Goal: Task Accomplishment & Management: Complete application form

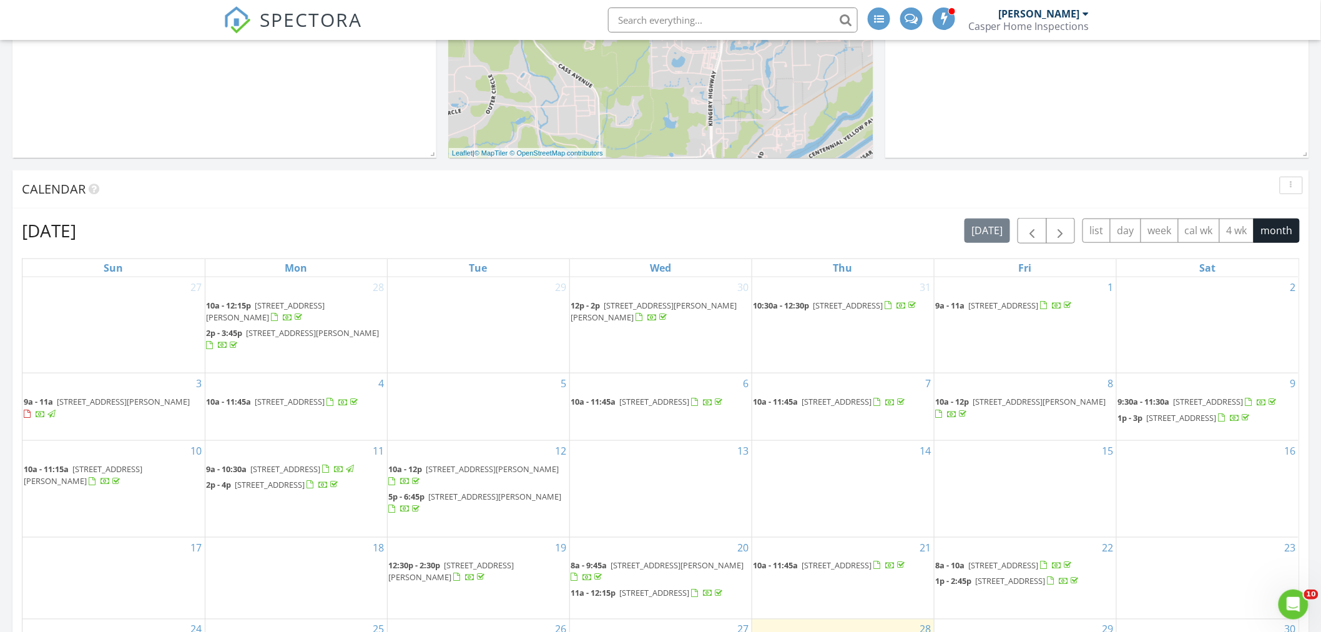
scroll to position [439, 0]
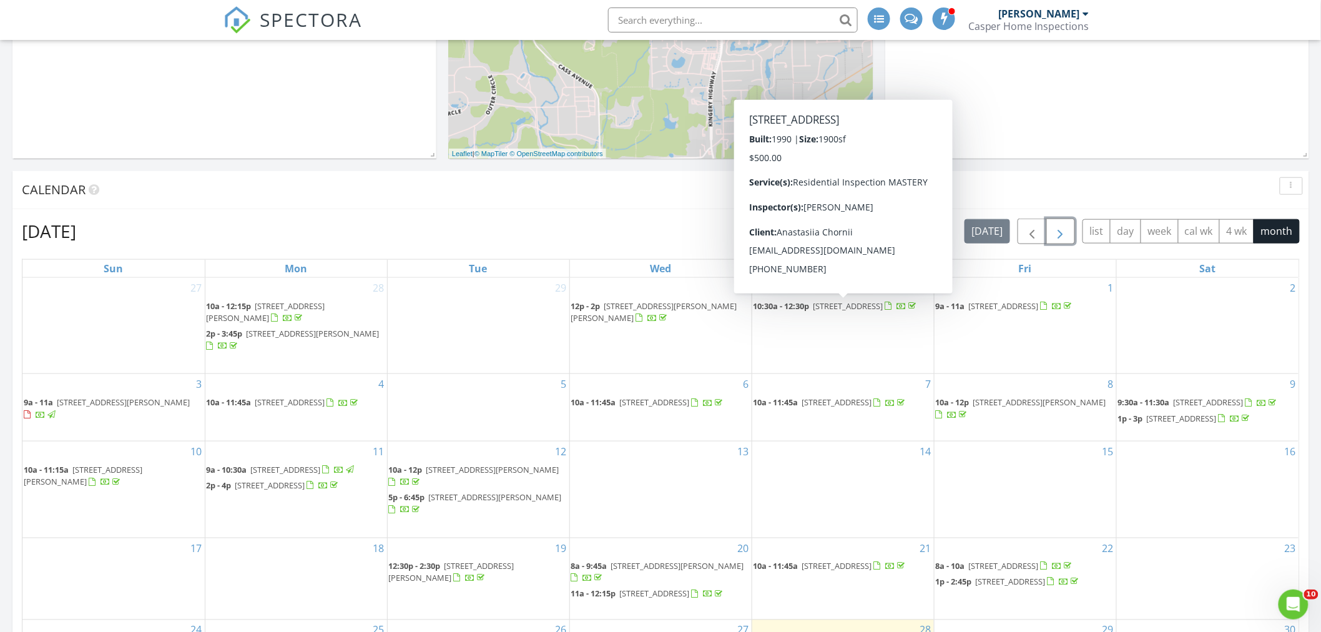
click at [1053, 228] on span "button" at bounding box center [1060, 231] width 15 height 15
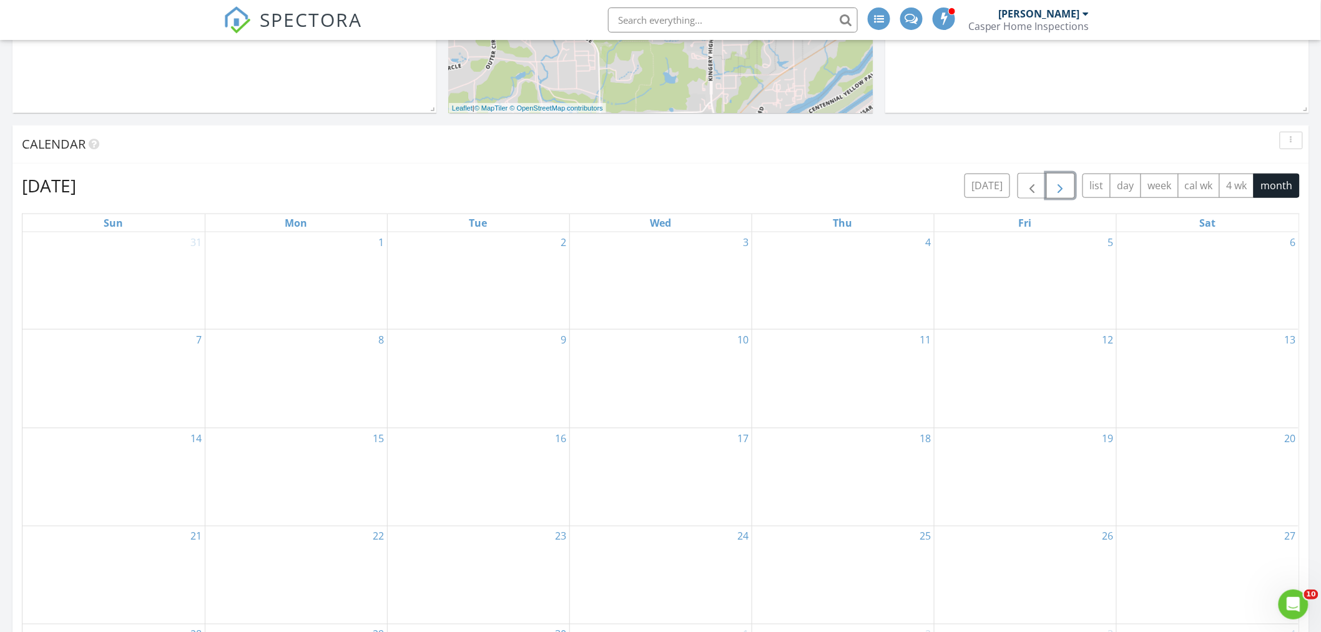
scroll to position [485, 0]
click at [466, 253] on div "2" at bounding box center [479, 280] width 182 height 97
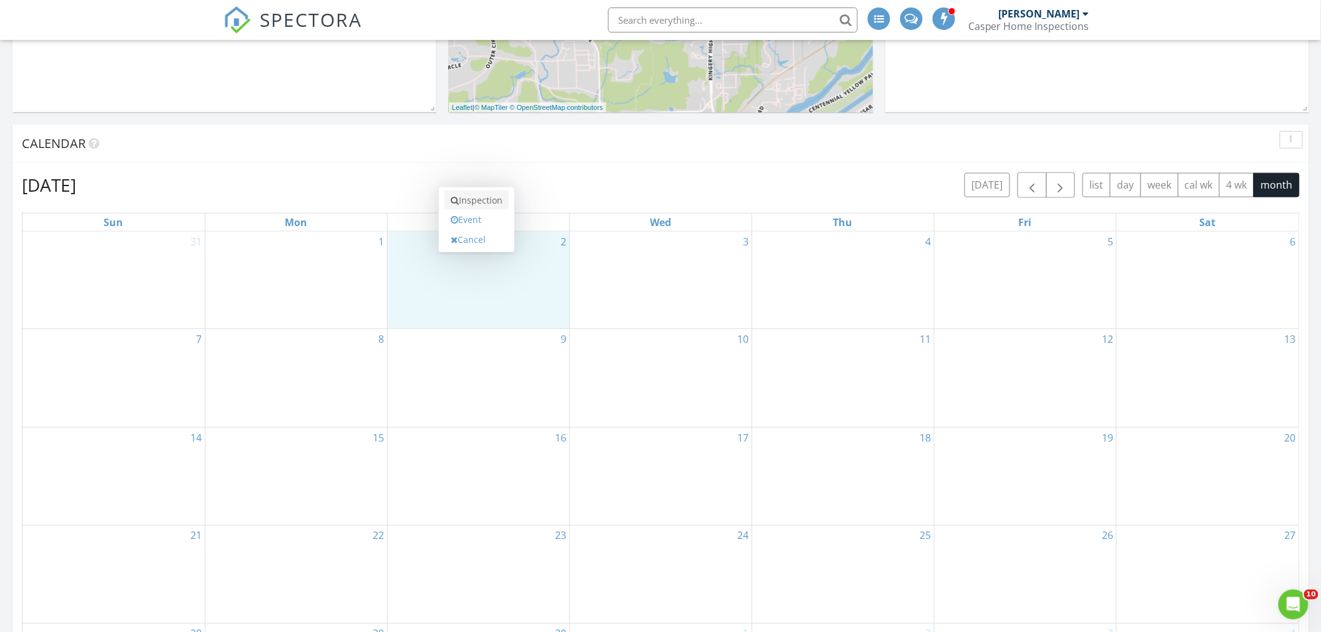
click at [475, 202] on link "Inspection" at bounding box center [476, 200] width 64 height 20
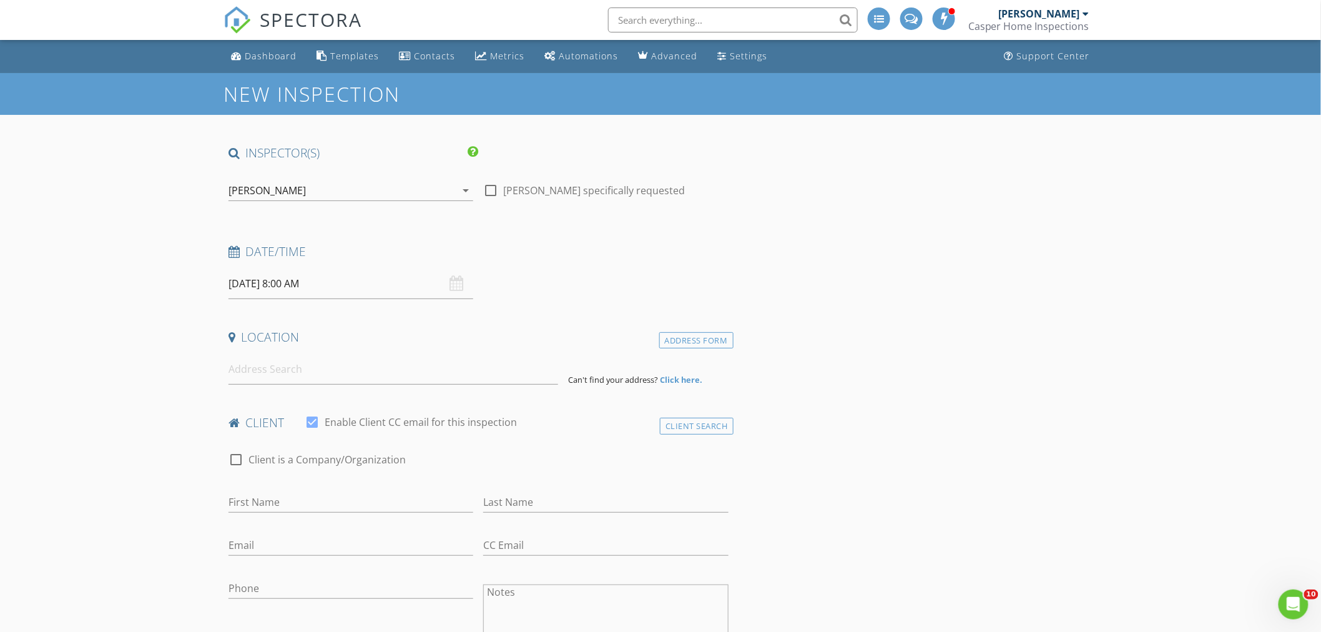
click at [745, 7] on input "text" at bounding box center [733, 19] width 250 height 25
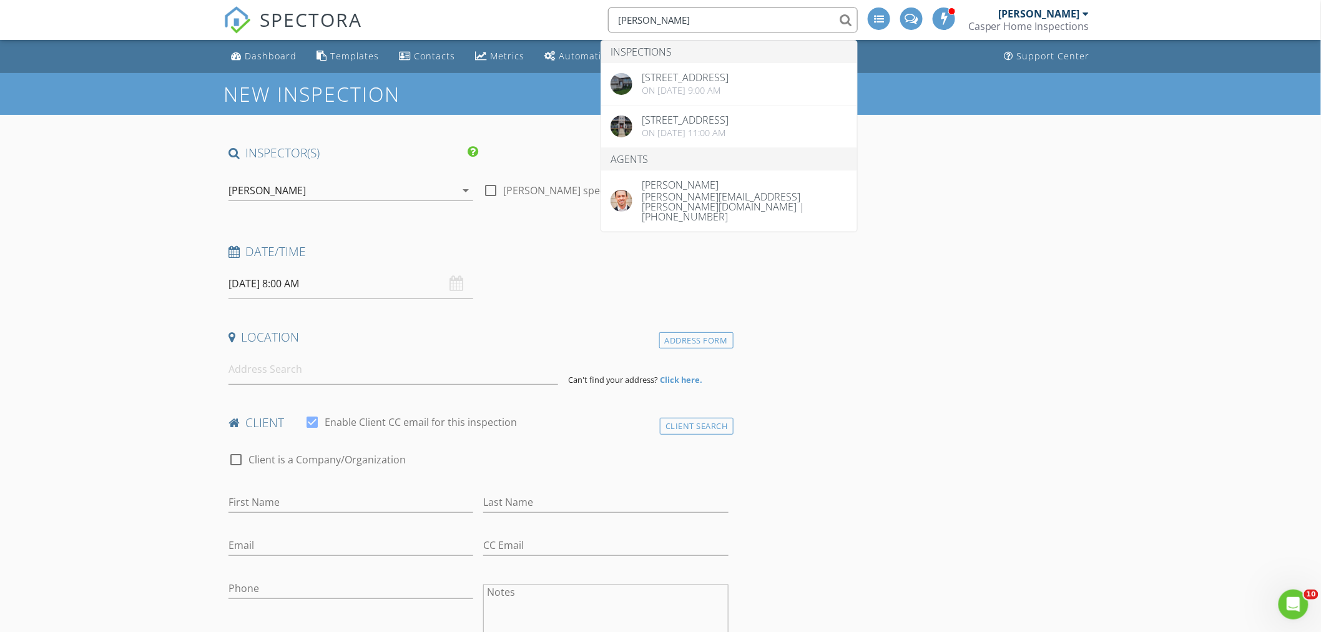
type input "jake"
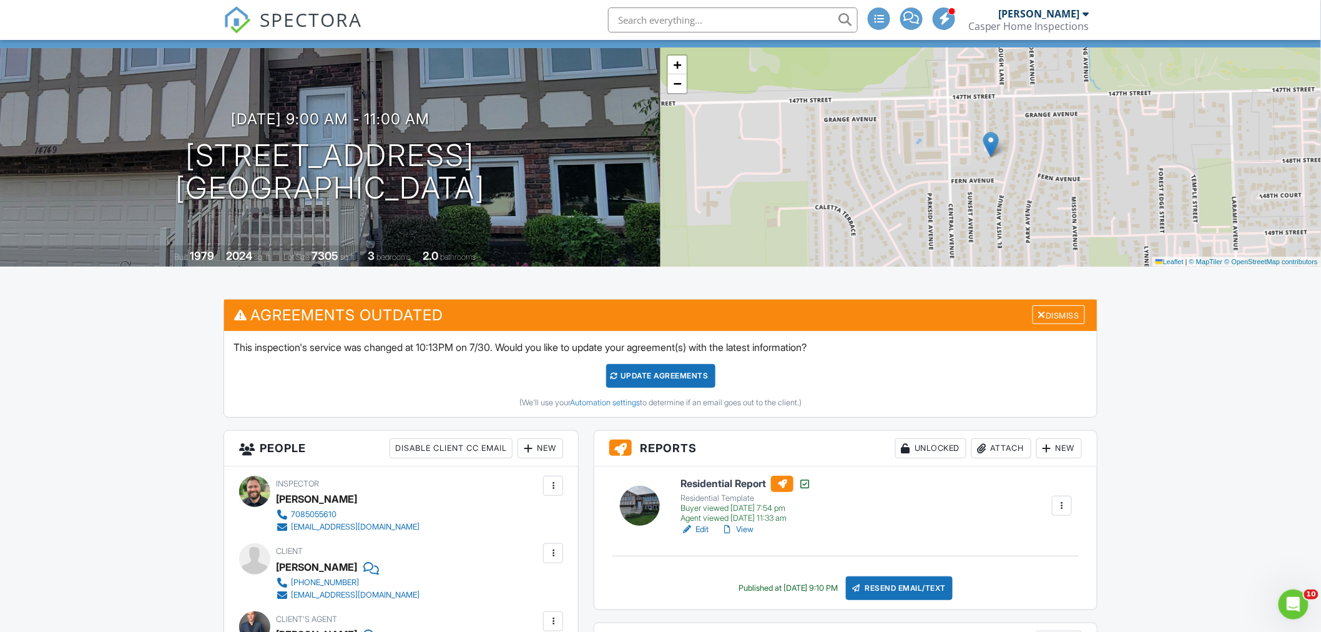
scroll to position [231, 0]
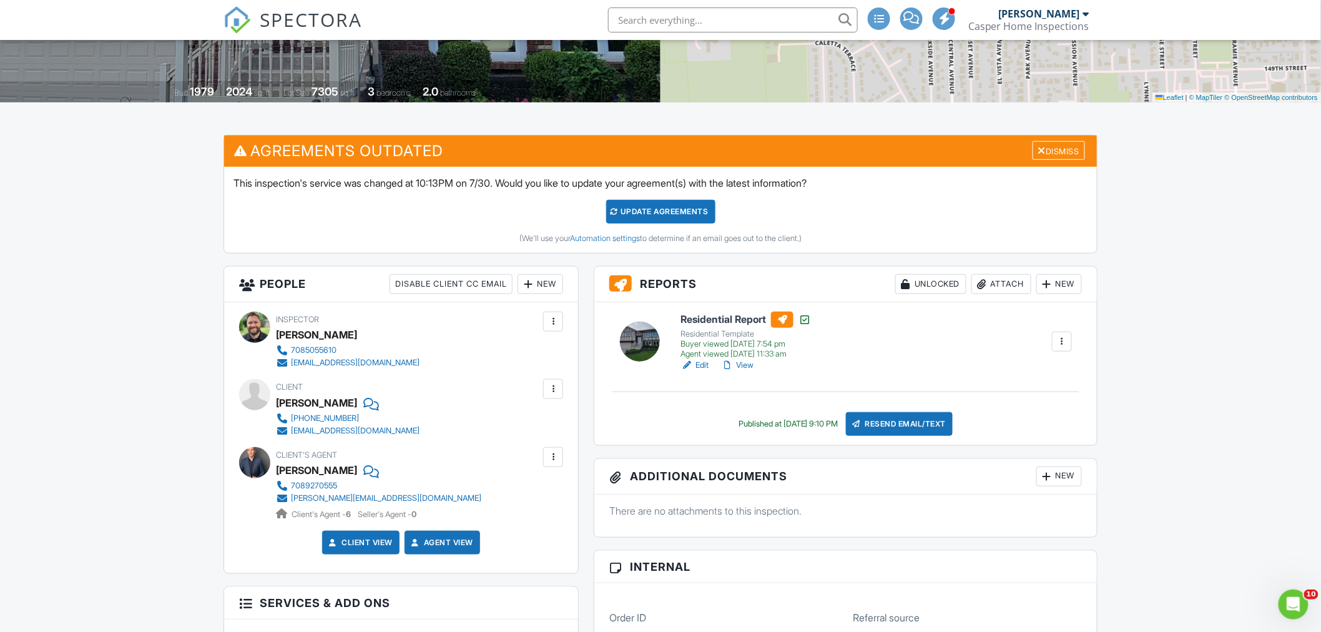
click at [713, 315] on h6 "Residential Report" at bounding box center [745, 319] width 130 height 16
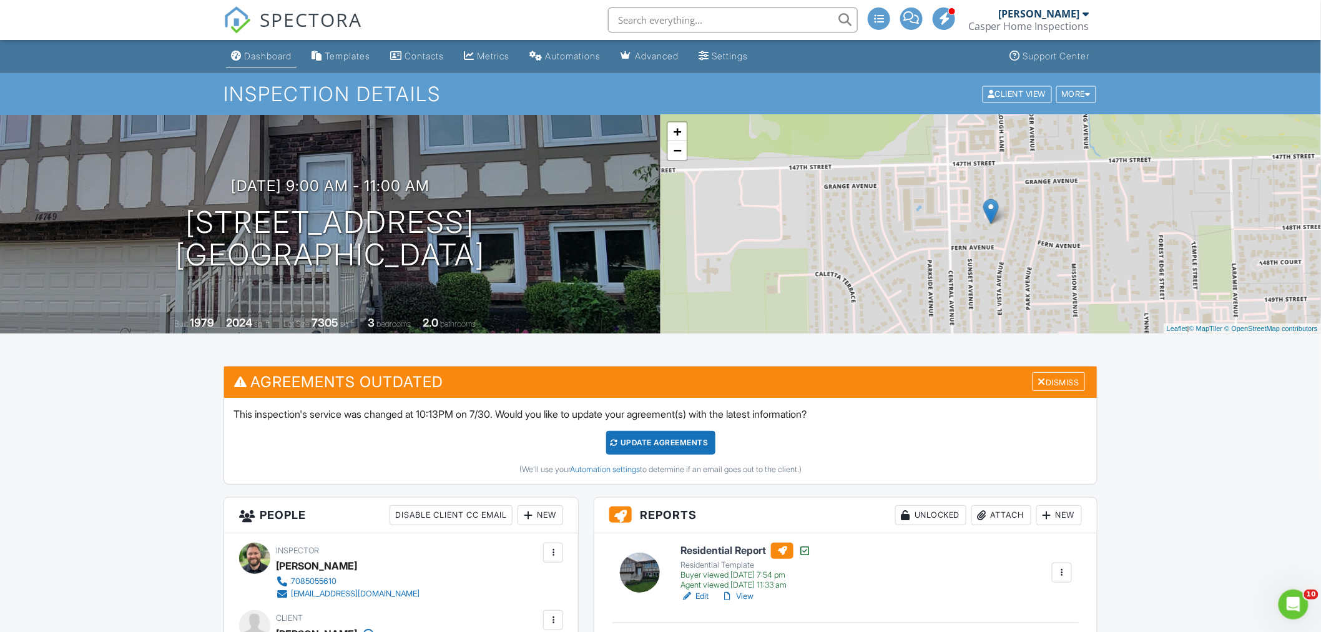
click at [275, 62] on link "Dashboard" at bounding box center [261, 56] width 71 height 23
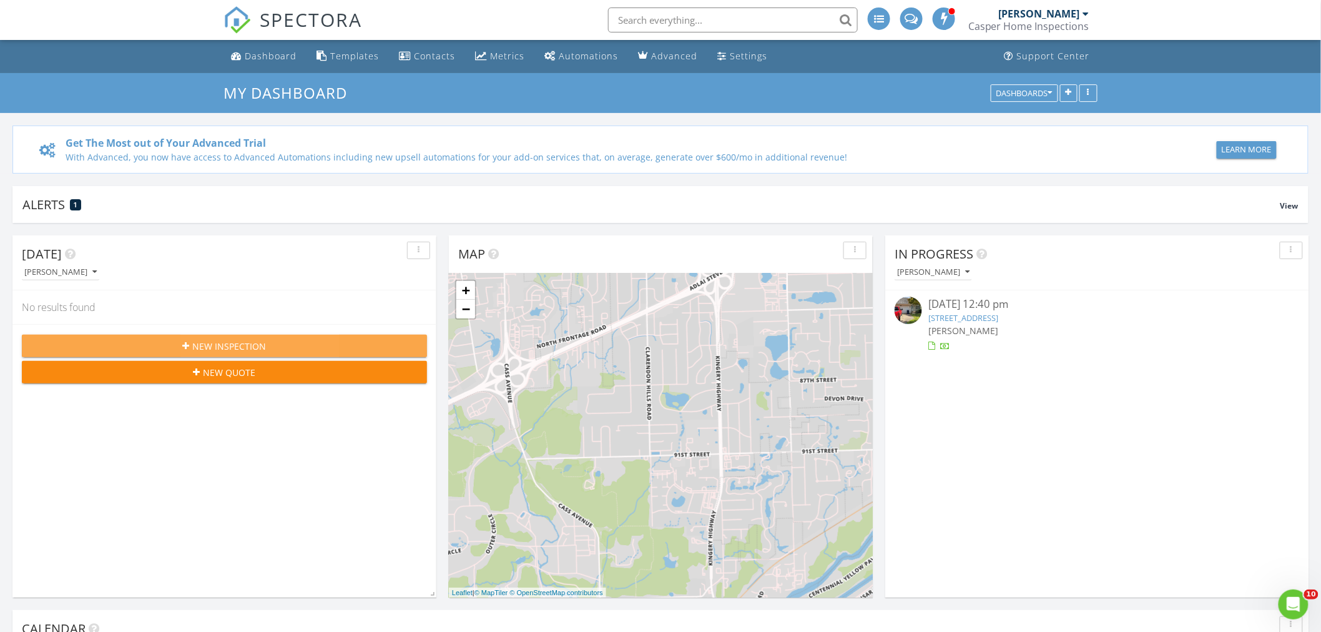
click at [276, 346] on div "New Inspection" at bounding box center [224, 346] width 385 height 13
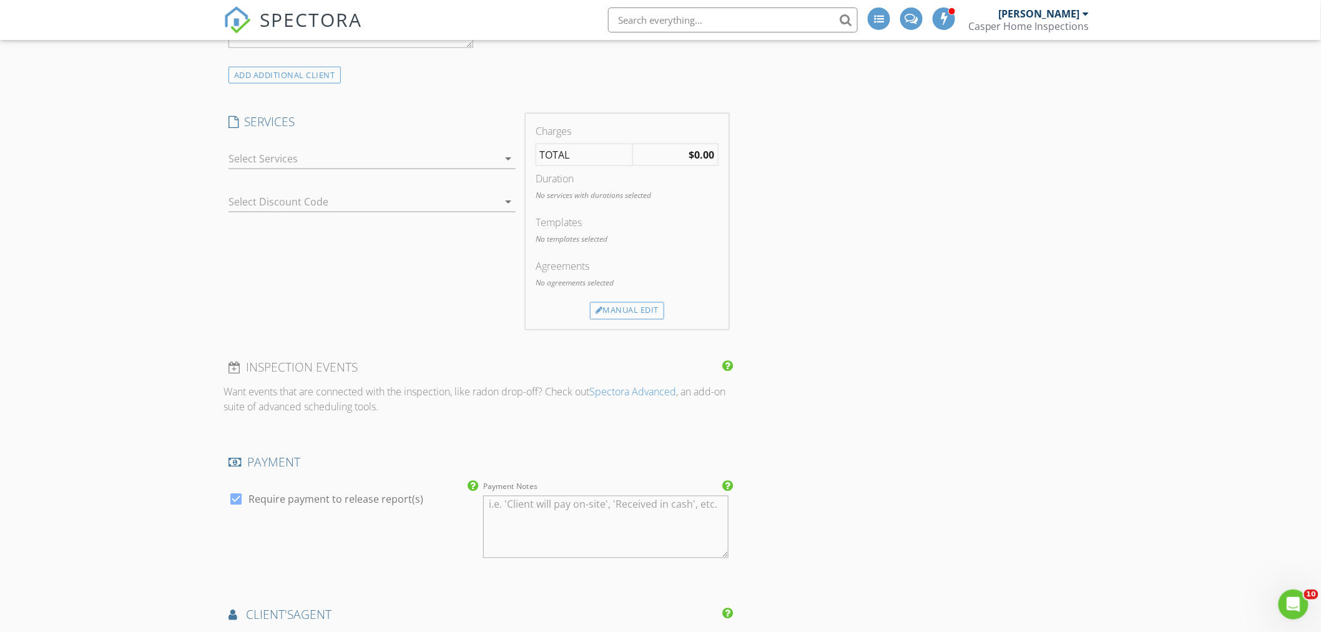
scroll to position [878, 0]
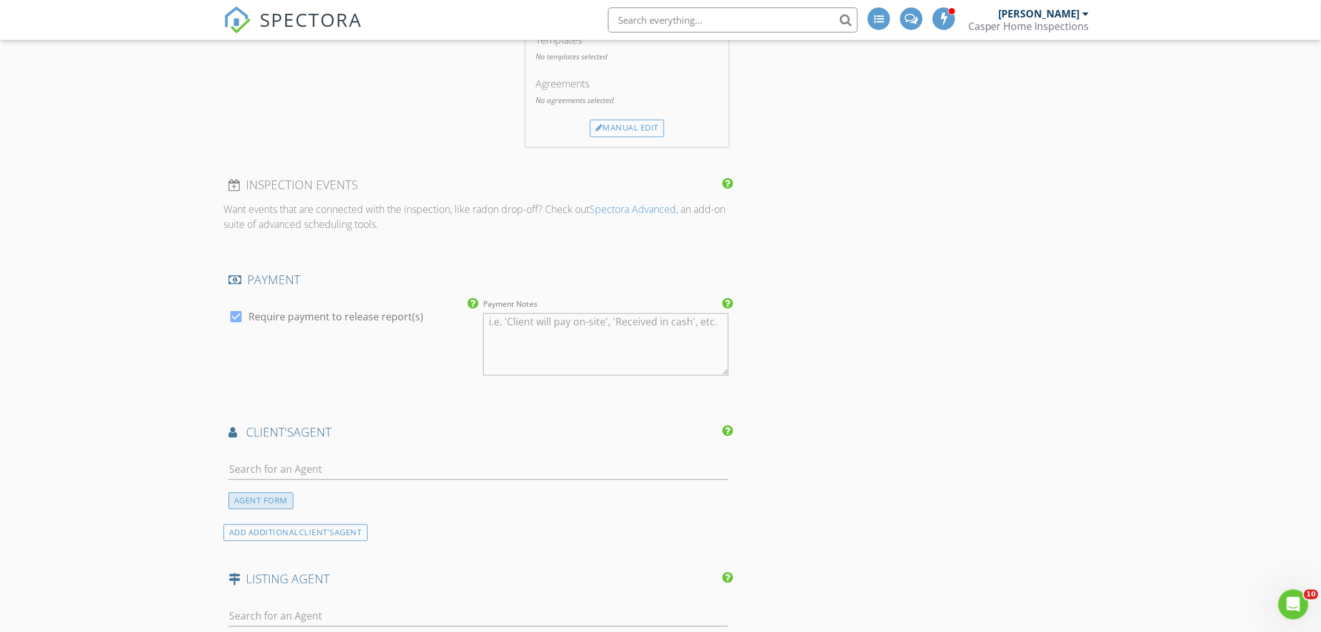
click at [279, 498] on div "AGENT FORM" at bounding box center [260, 500] width 65 height 17
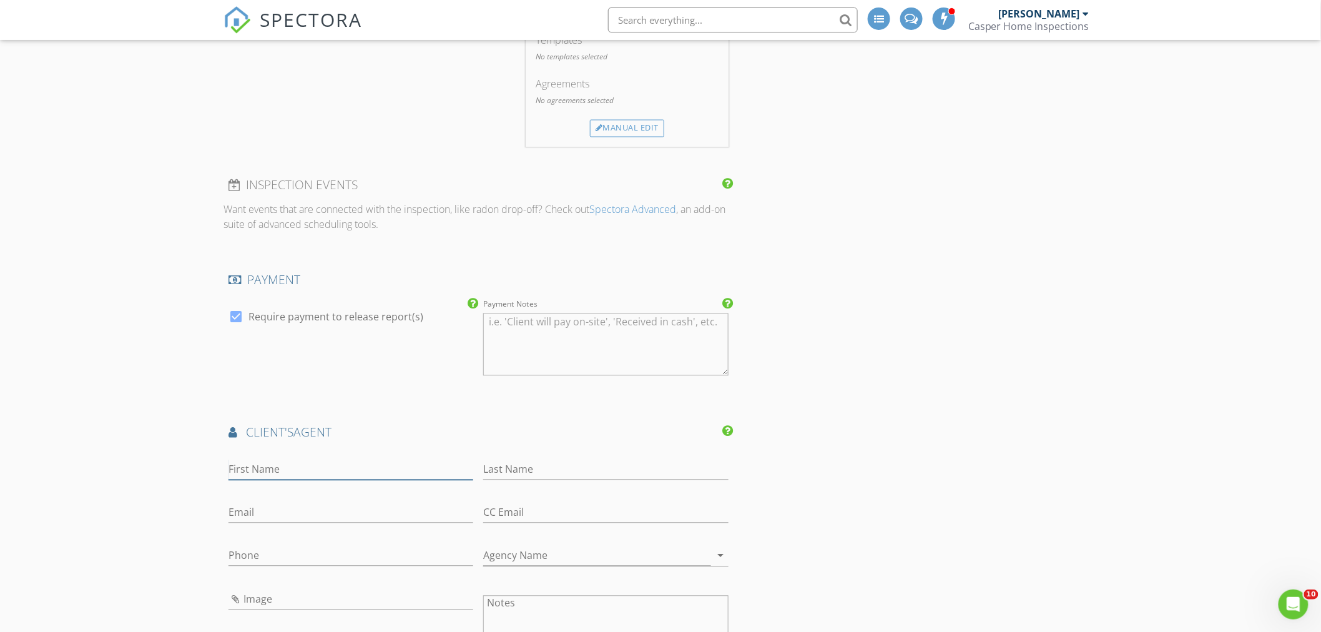
click at [290, 473] on input "First Name" at bounding box center [350, 469] width 245 height 21
type input "[PERSON_NAME]"
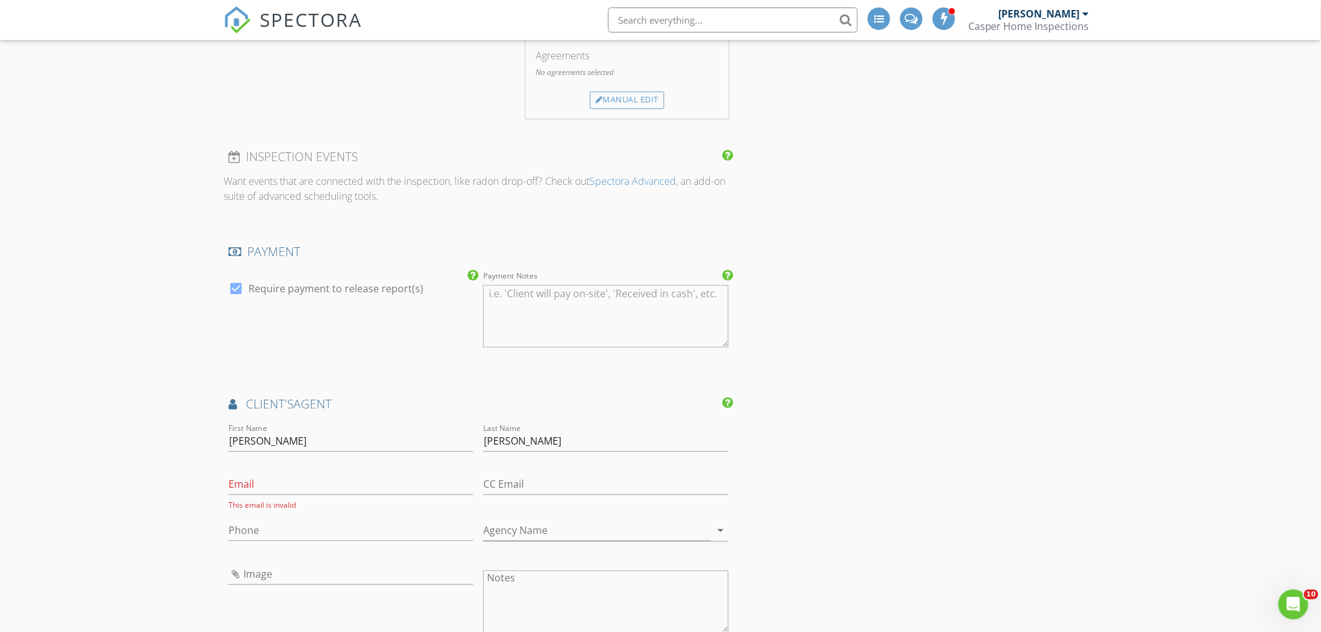
scroll to position [947, 0]
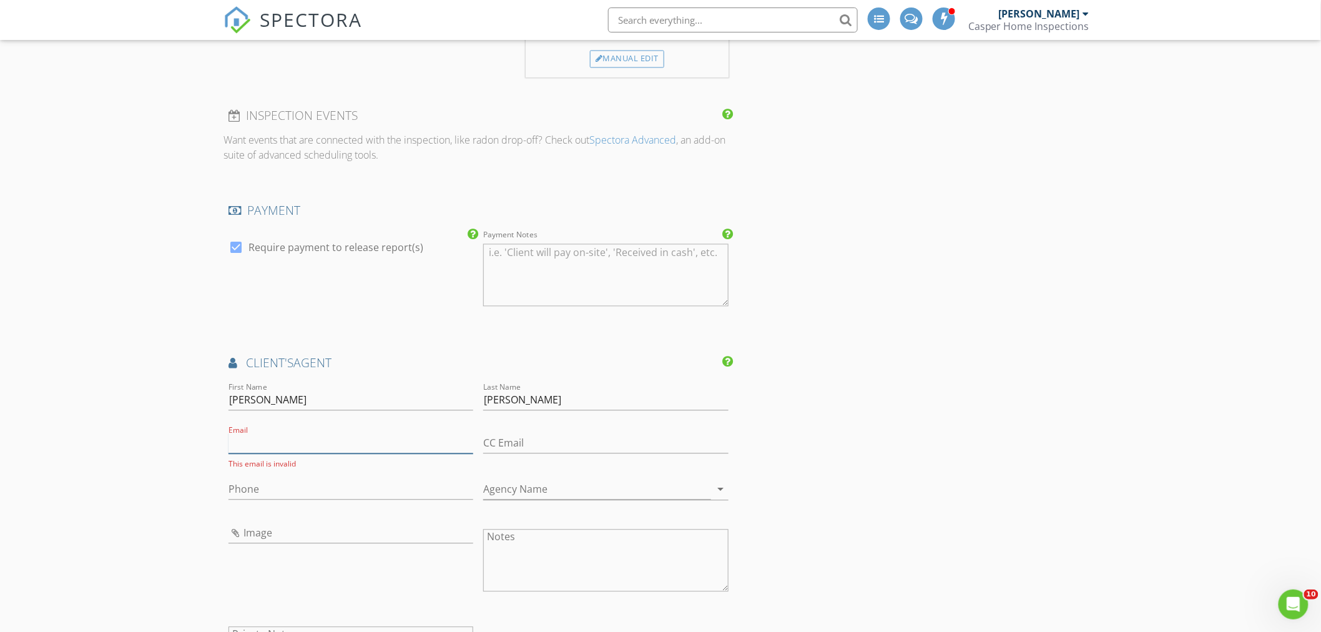
paste input "David Klocek@atproperties. com"
click at [256, 444] on input "David Klocek@atproperties. com" at bounding box center [350, 443] width 245 height 21
type input "DavidKlocek@atproperties. com"
click at [230, 503] on div "Phone" at bounding box center [350, 495] width 245 height 33
click at [245, 494] on input "Phone" at bounding box center [350, 489] width 245 height 21
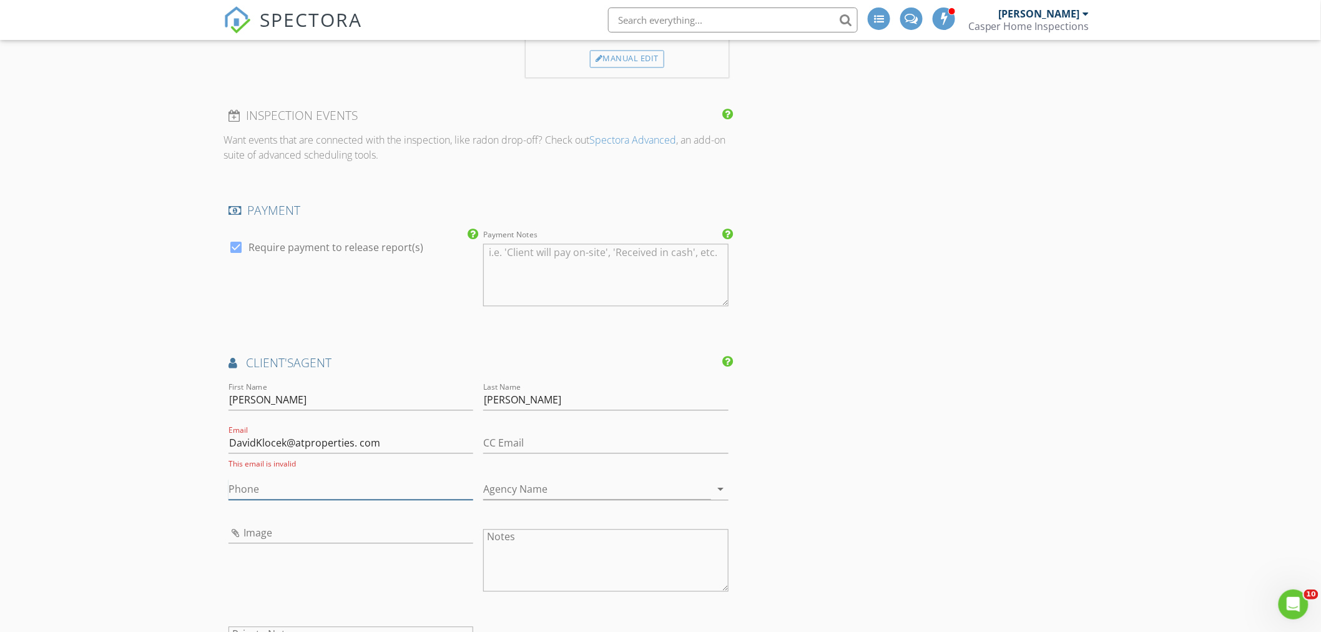
click at [295, 496] on input "Phone" at bounding box center [350, 489] width 245 height 21
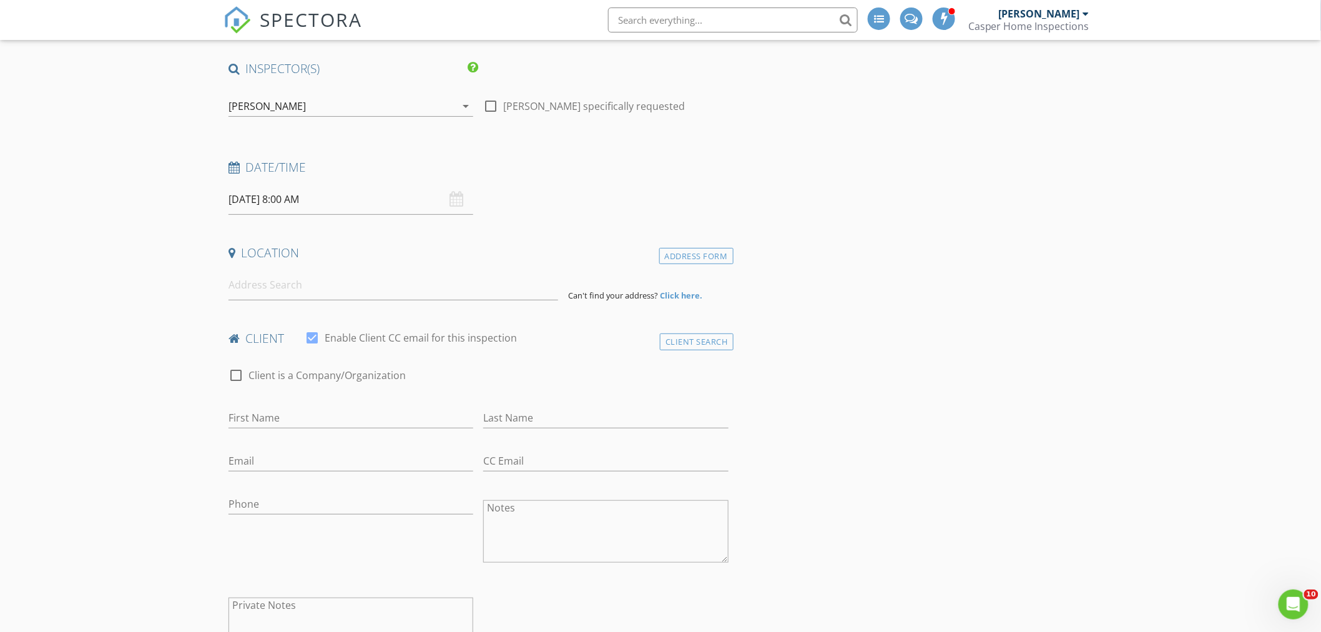
scroll to position [92, 0]
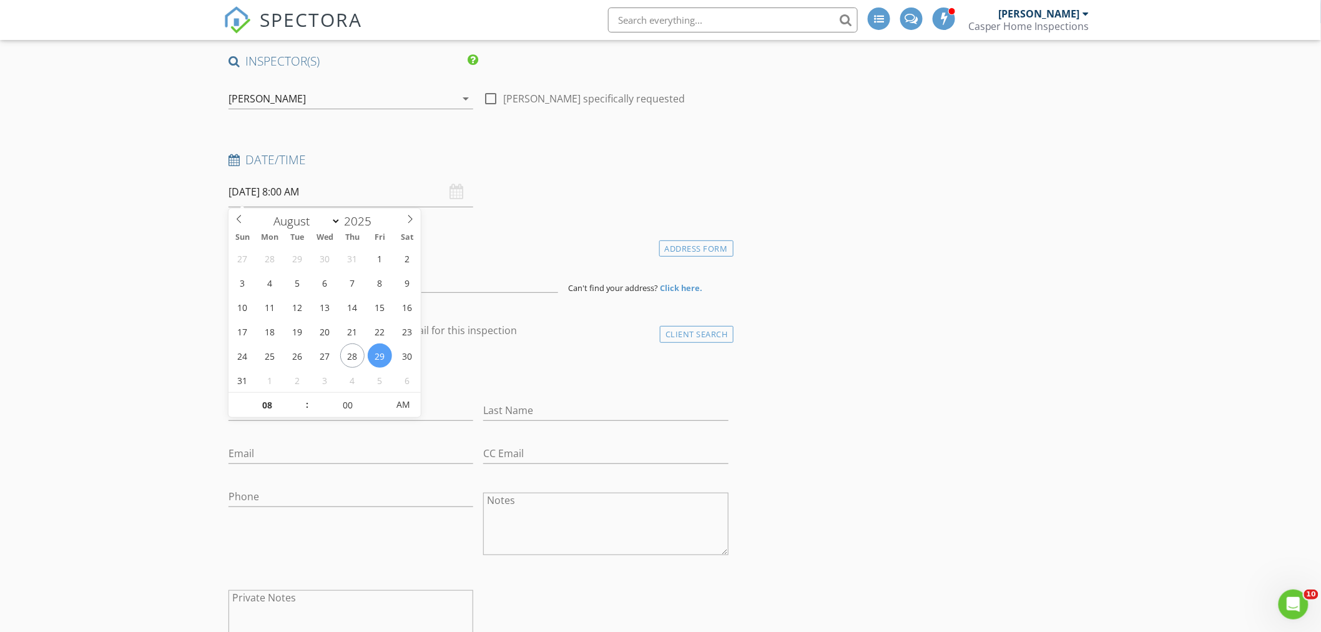
click at [296, 187] on input "08/29/2025 8:00 AM" at bounding box center [350, 192] width 245 height 31
select select "8"
type input "09/02/2025 8:00 AM"
type input "09"
type input "09/02/2025 9:00 AM"
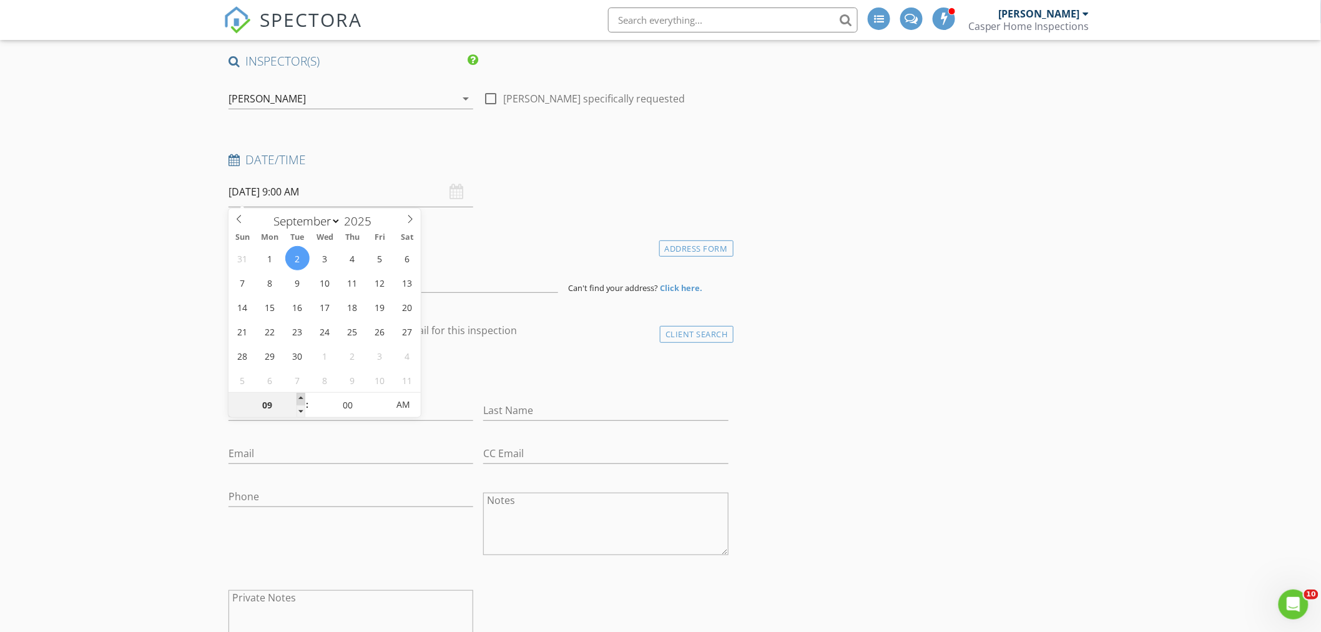
click at [297, 395] on span at bounding box center [300, 399] width 9 height 12
type input "10"
type input "[DATE] 10:00 AM"
click at [297, 395] on span at bounding box center [300, 399] width 9 height 12
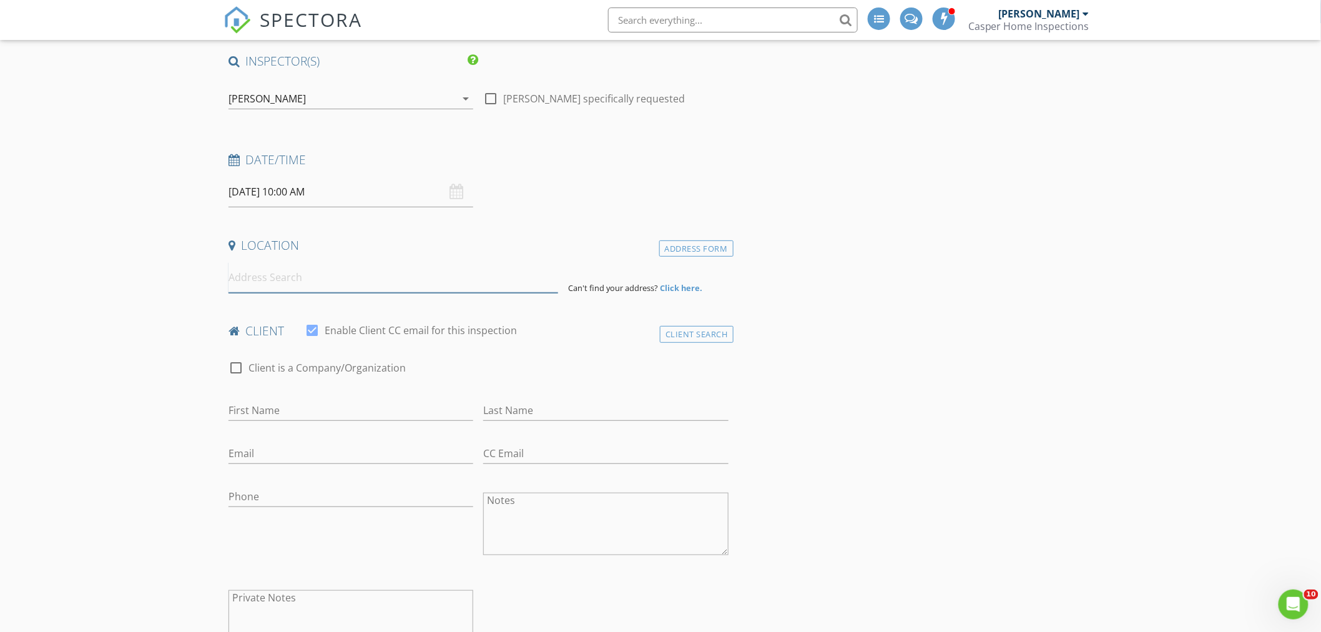
click at [243, 271] on input at bounding box center [393, 277] width 330 height 31
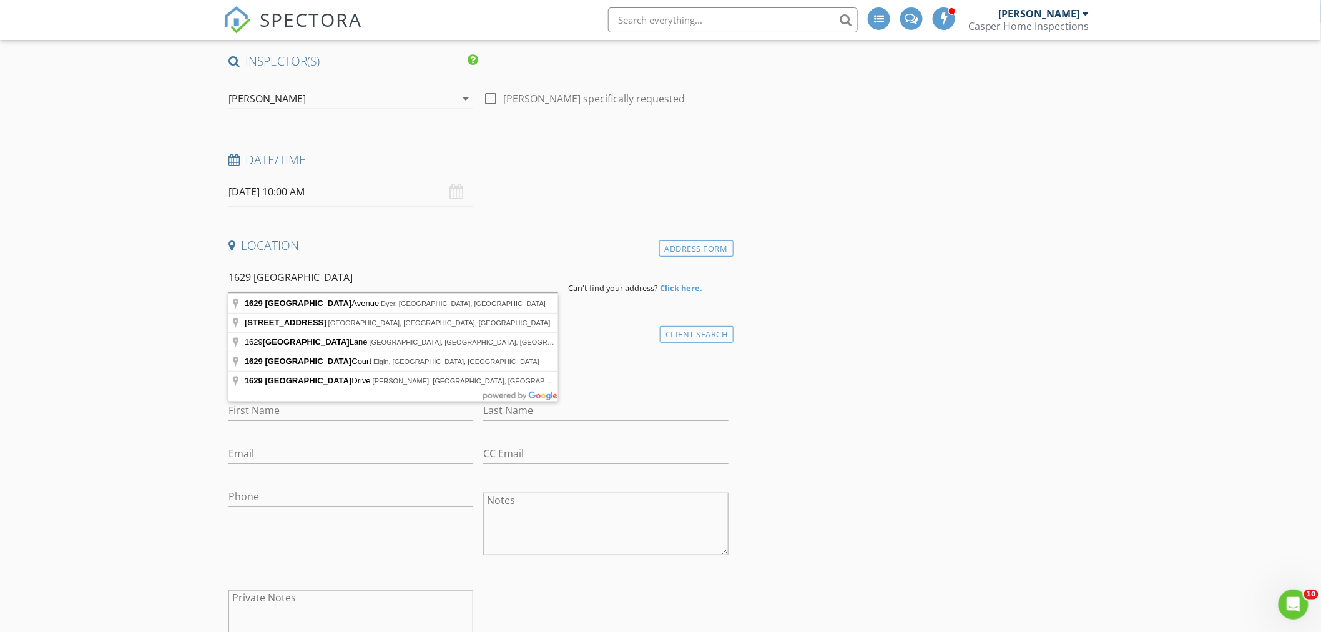
type input "1629 Sheffield Avenue, Dyer, IN, USA"
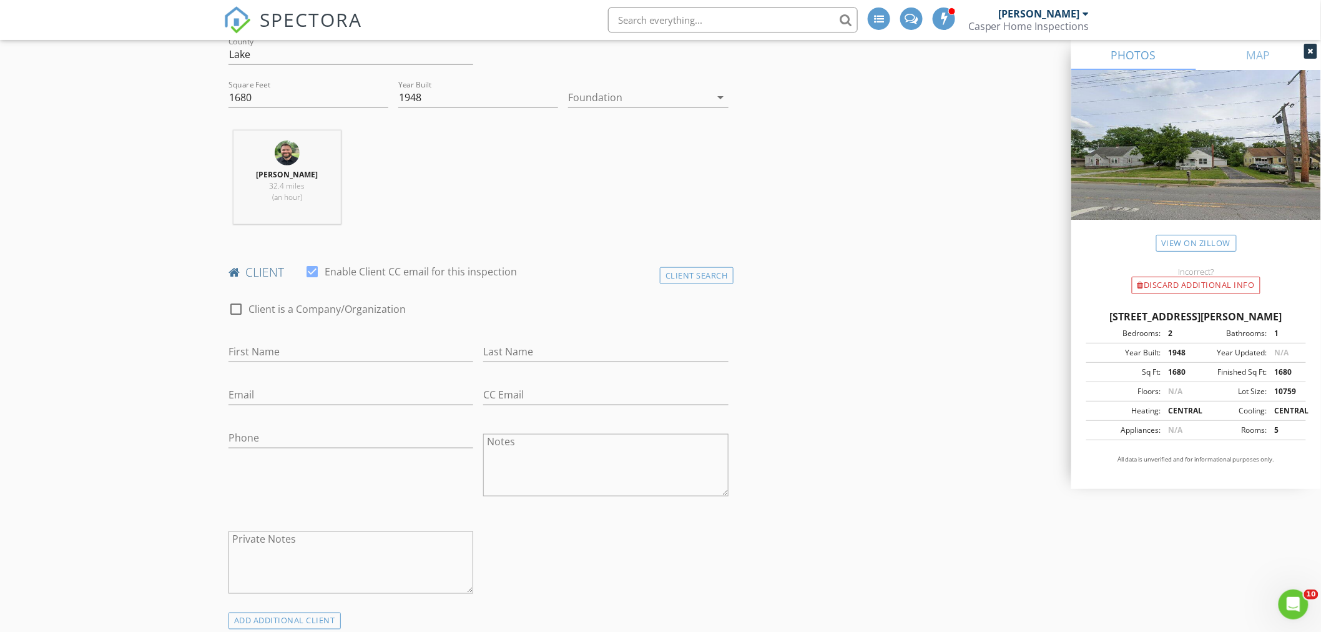
scroll to position [601, 0]
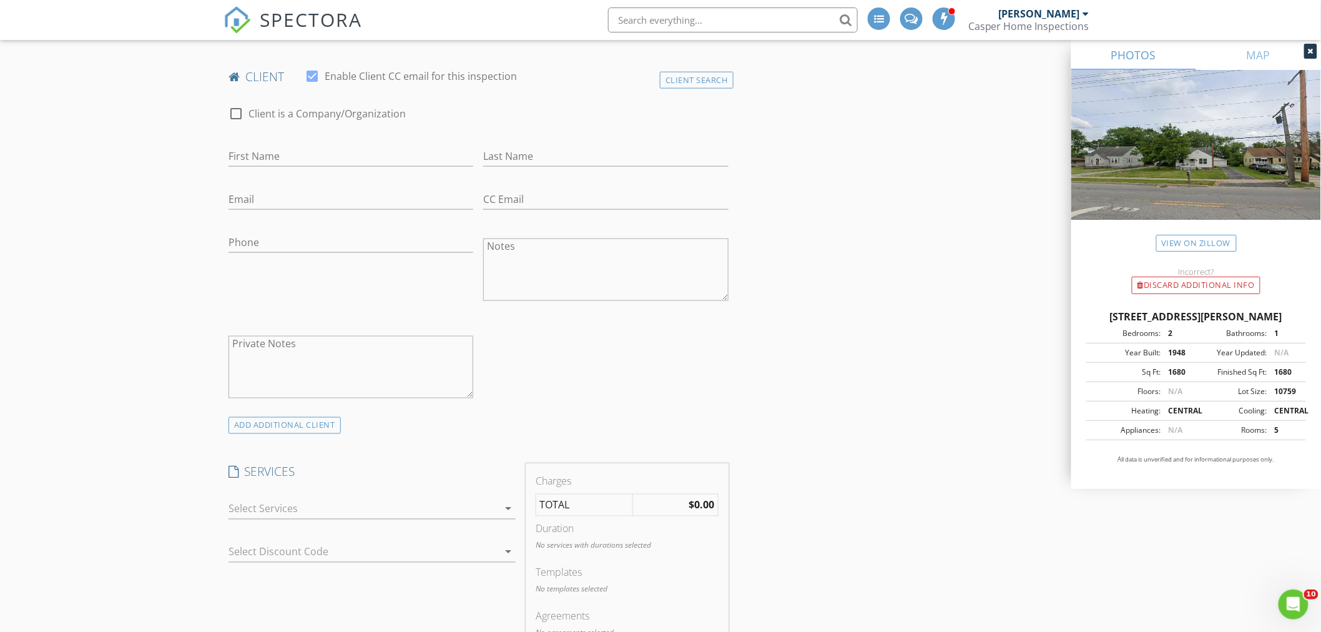
click at [356, 512] on div at bounding box center [363, 509] width 270 height 20
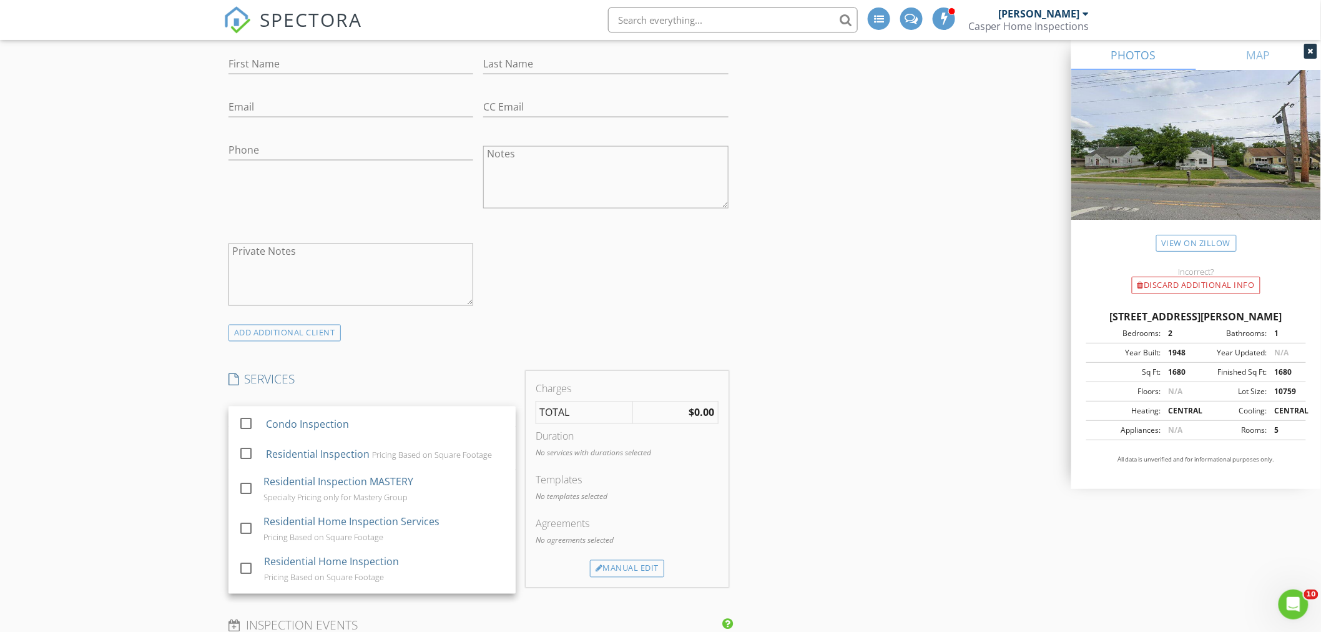
scroll to position [92, 0]
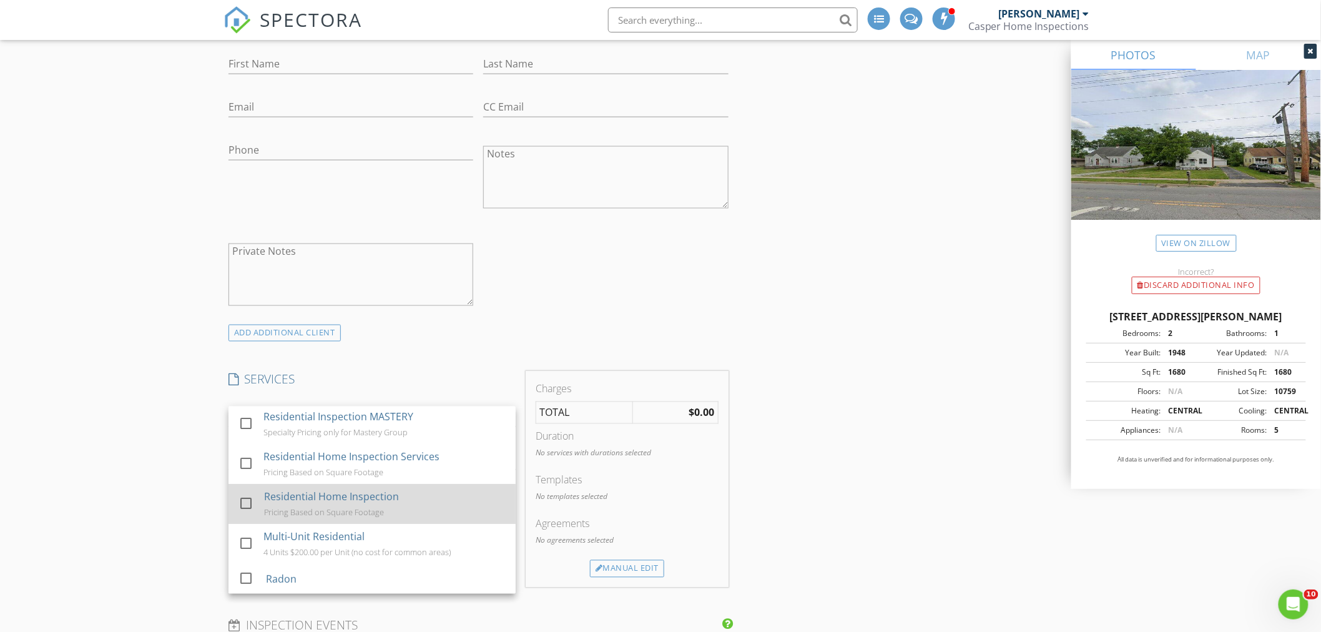
click at [250, 506] on div at bounding box center [245, 503] width 21 height 21
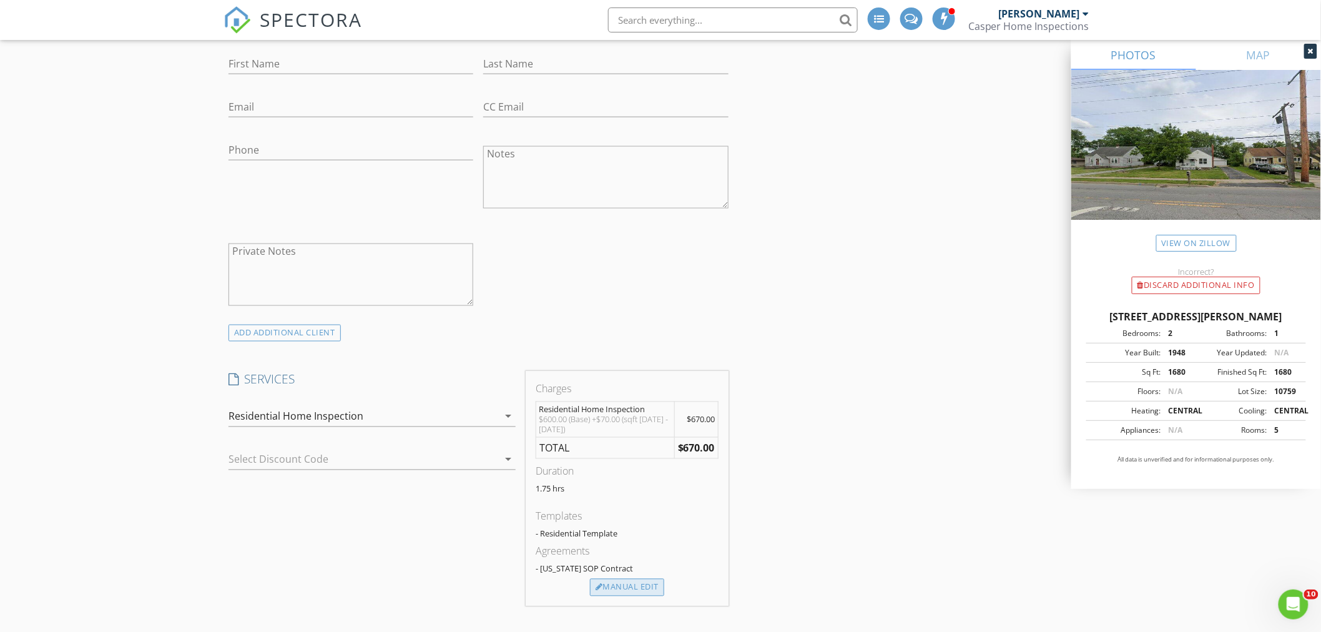
click at [643, 585] on div "Manual Edit" at bounding box center [627, 587] width 74 height 17
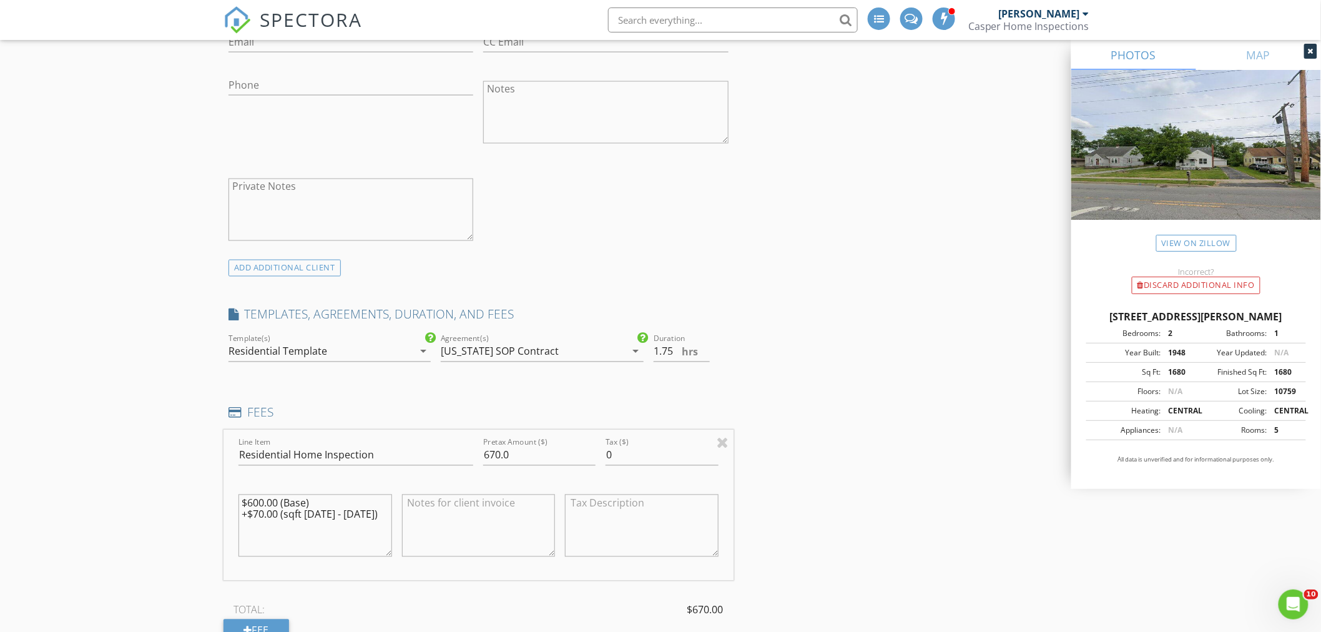
scroll to position [809, 0]
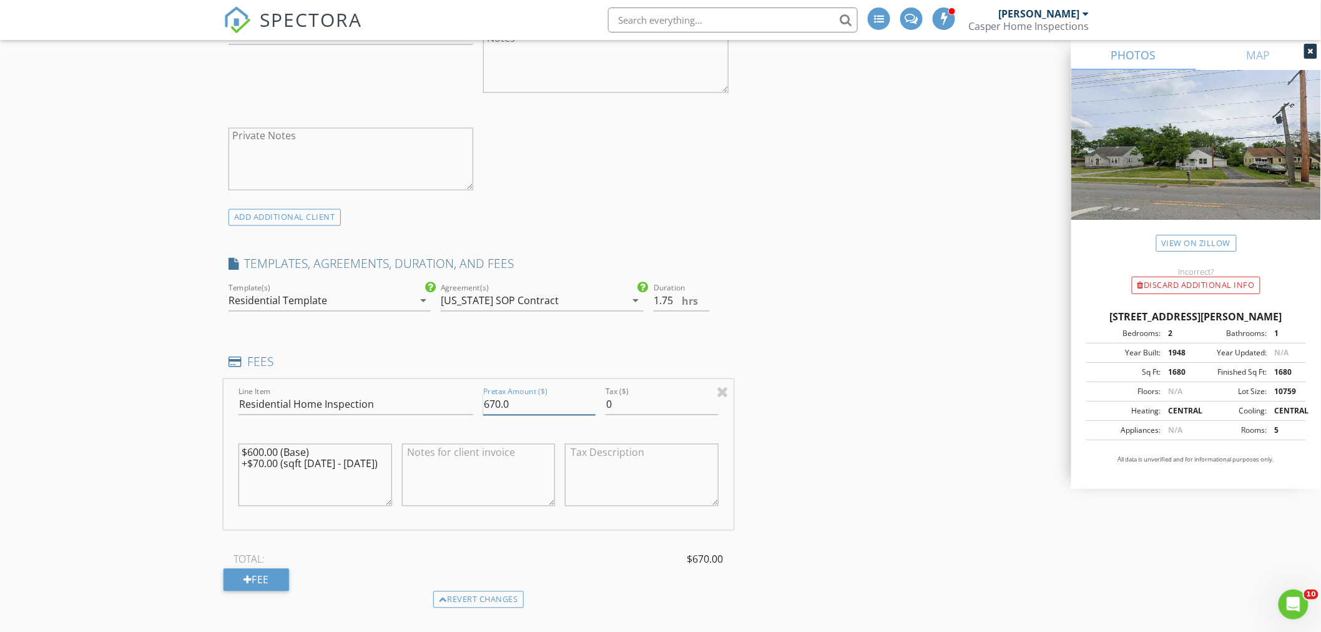
drag, startPoint x: 517, startPoint y: 403, endPoint x: 423, endPoint y: 409, distance: 94.4
click at [437, 404] on div "Line Item Residential Home Inspection Pretax Amount ($) 670.0 Tax ($) 0 $600.00…" at bounding box center [478, 454] width 510 height 150
type input "500"
click at [441, 464] on textarea at bounding box center [479, 475] width 154 height 62
type textarea "Residential Inspection with Report"
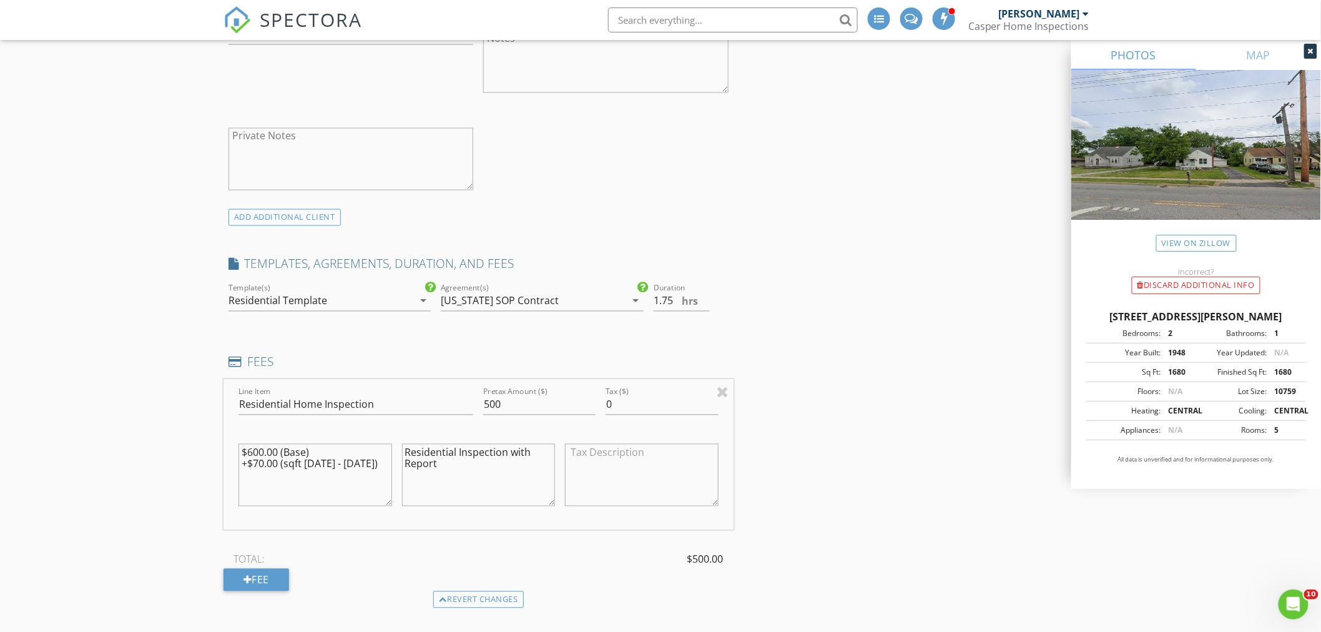
drag, startPoint x: 0, startPoint y: 322, endPoint x: 64, endPoint y: 372, distance: 80.9
click at [1, 323] on div "New Inspection INSPECTOR(S) check_box Mark Kacperczyk PRIMARY Mark Kacperczyk a…" at bounding box center [660, 629] width 1321 height 2731
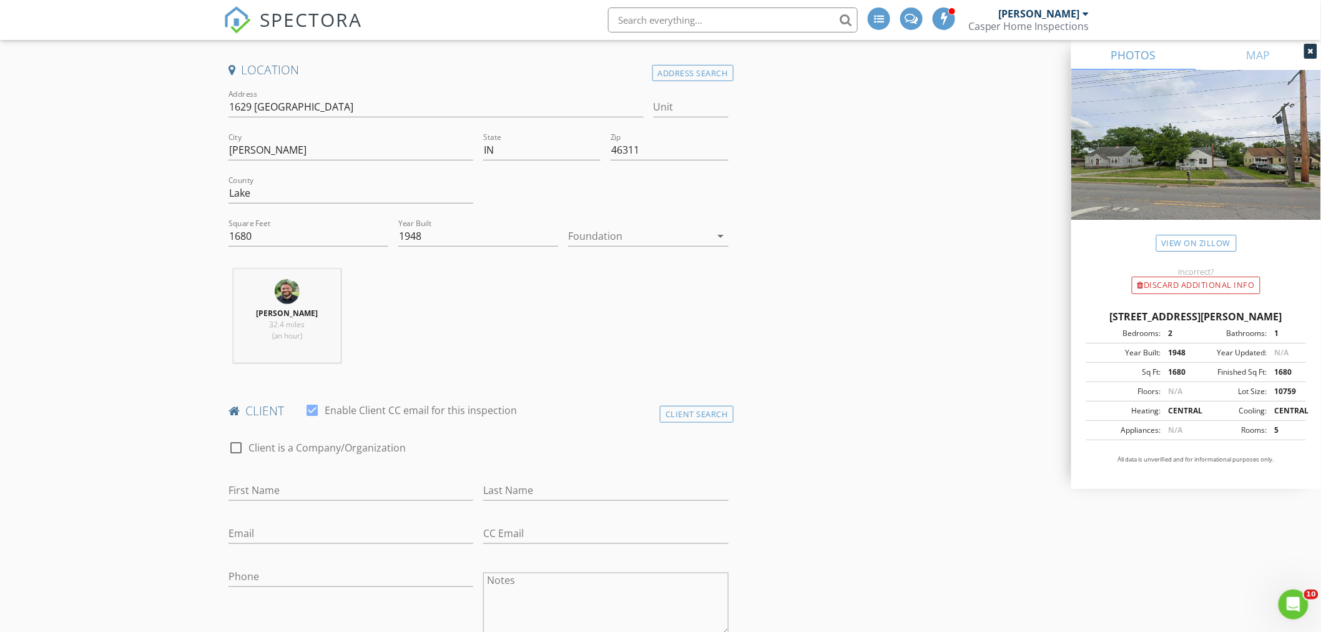
scroll to position [231, 0]
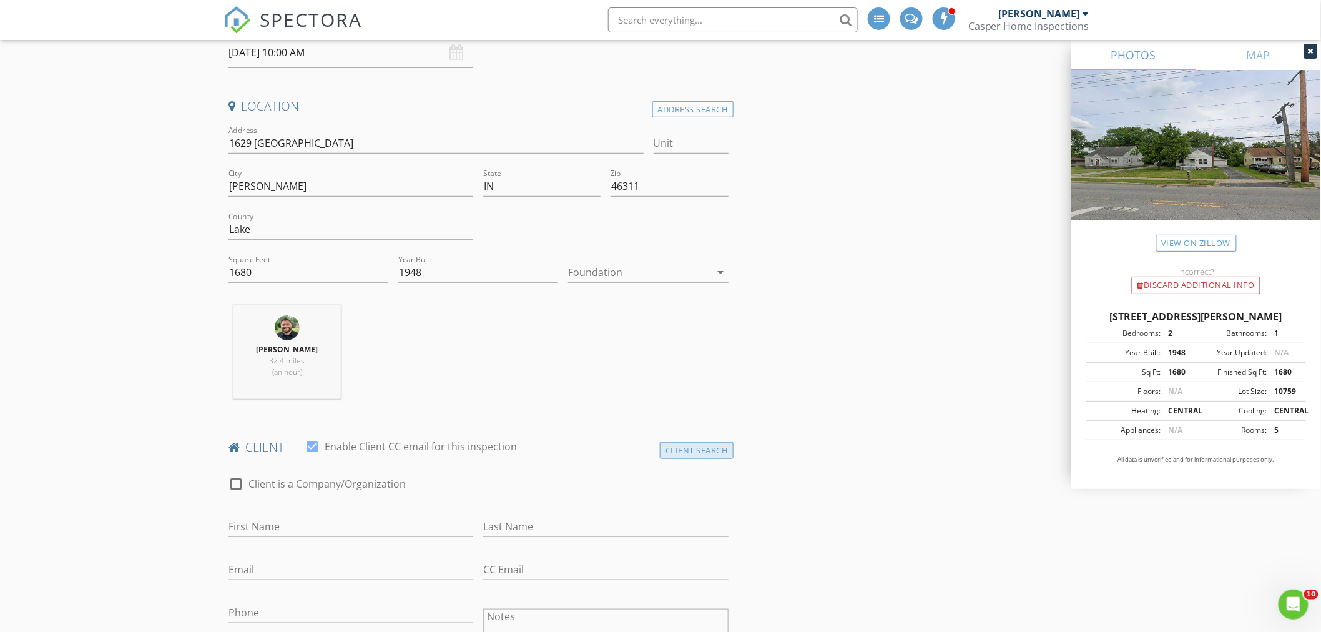
click at [696, 452] on div "Client Search" at bounding box center [697, 450] width 74 height 17
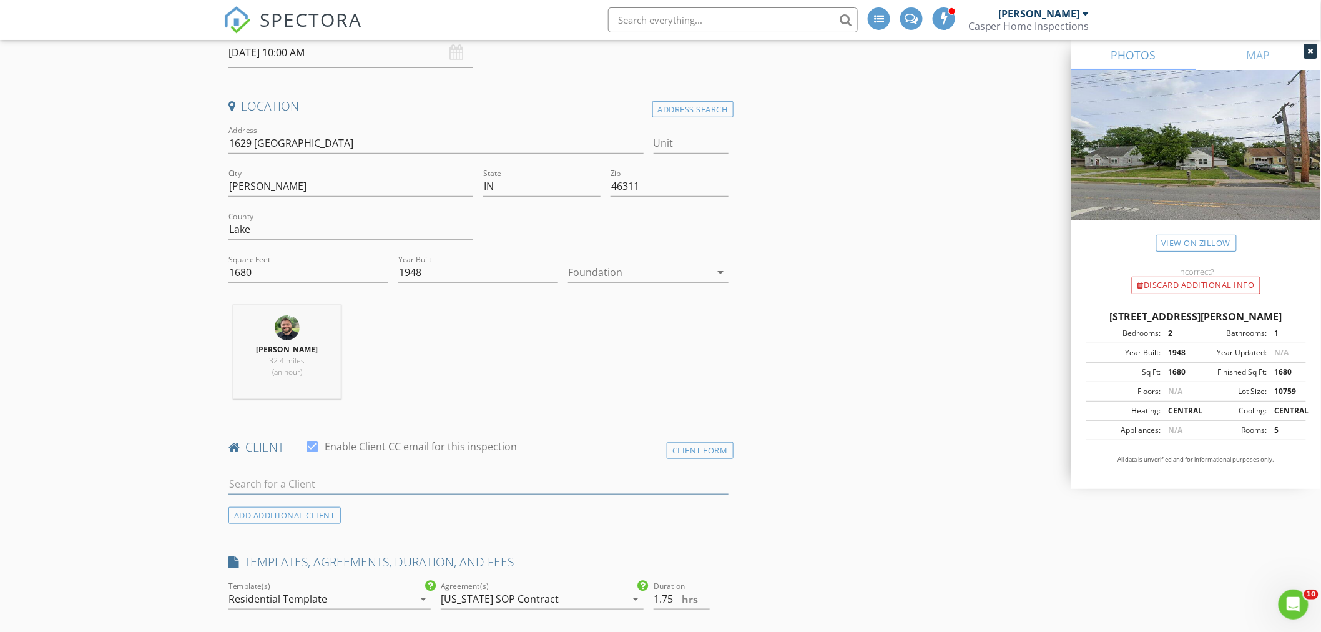
click at [673, 487] on input "text" at bounding box center [478, 484] width 500 height 21
type input "jake"
click at [504, 502] on li "Jake Ellis jake_ellis45@yahoo.com" at bounding box center [478, 511] width 499 height 35
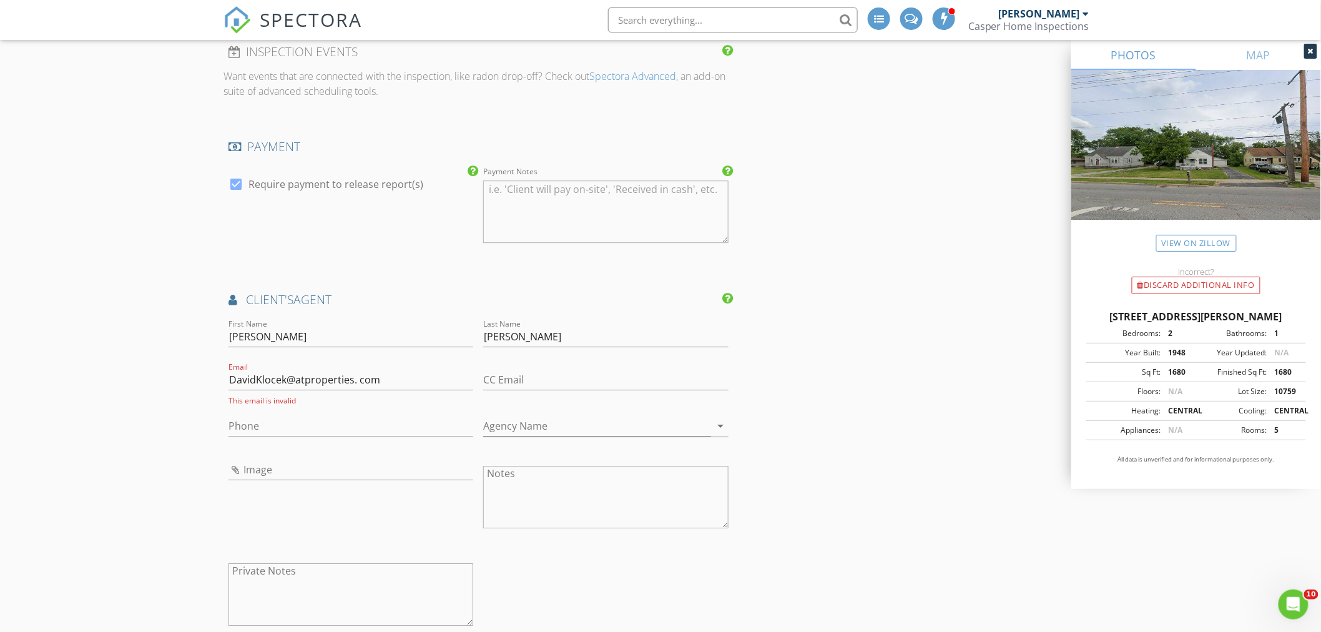
scroll to position [1409, 0]
click at [361, 373] on input "DavidKlocek@atproperties. com" at bounding box center [350, 373] width 245 height 21
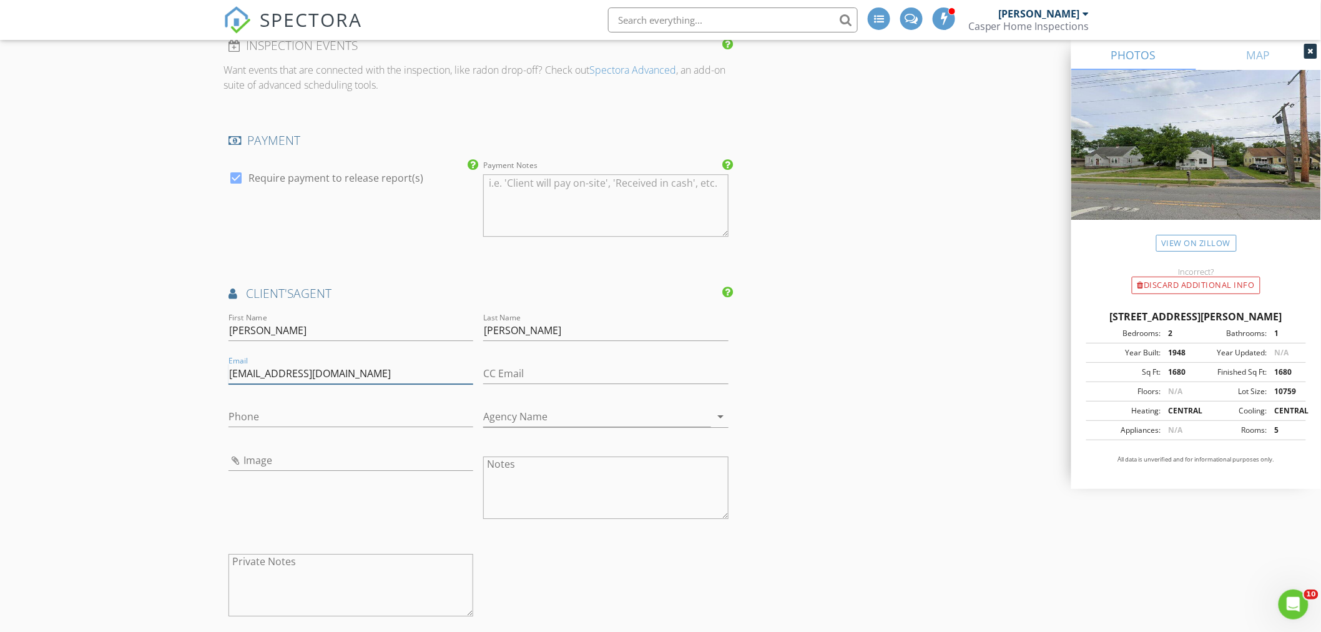
type input "DavidKlocek@atproperties.com"
click at [391, 424] on input "Phone" at bounding box center [350, 416] width 245 height 21
click at [255, 469] on input "Image" at bounding box center [350, 460] width 245 height 21
type input "download.jfif"
click at [306, 403] on div "Phone" at bounding box center [350, 419] width 245 height 41
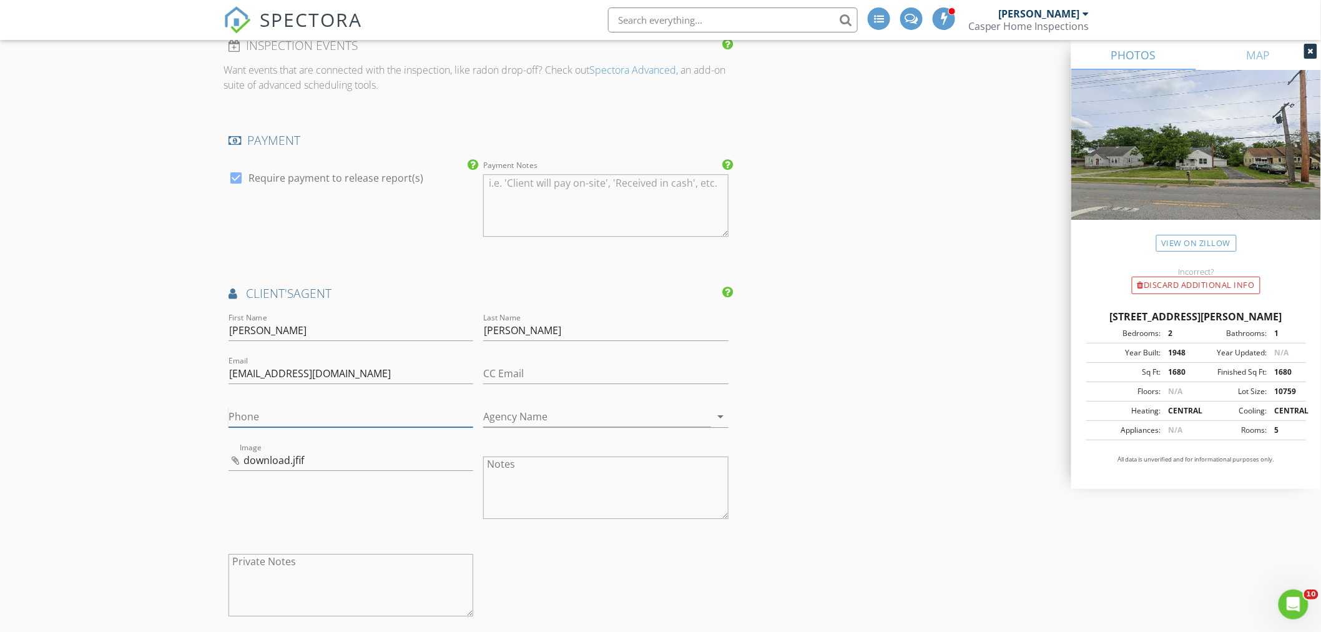
click at [298, 423] on input "Phone" at bounding box center [350, 416] width 245 height 21
type input "219-796-7224"
click at [181, 482] on div "New Inspection INSPECTOR(S) check_box Mark Kacperczyk PRIMARY Mark Kacperczyk a…" at bounding box center [660, 28] width 1321 height 2728
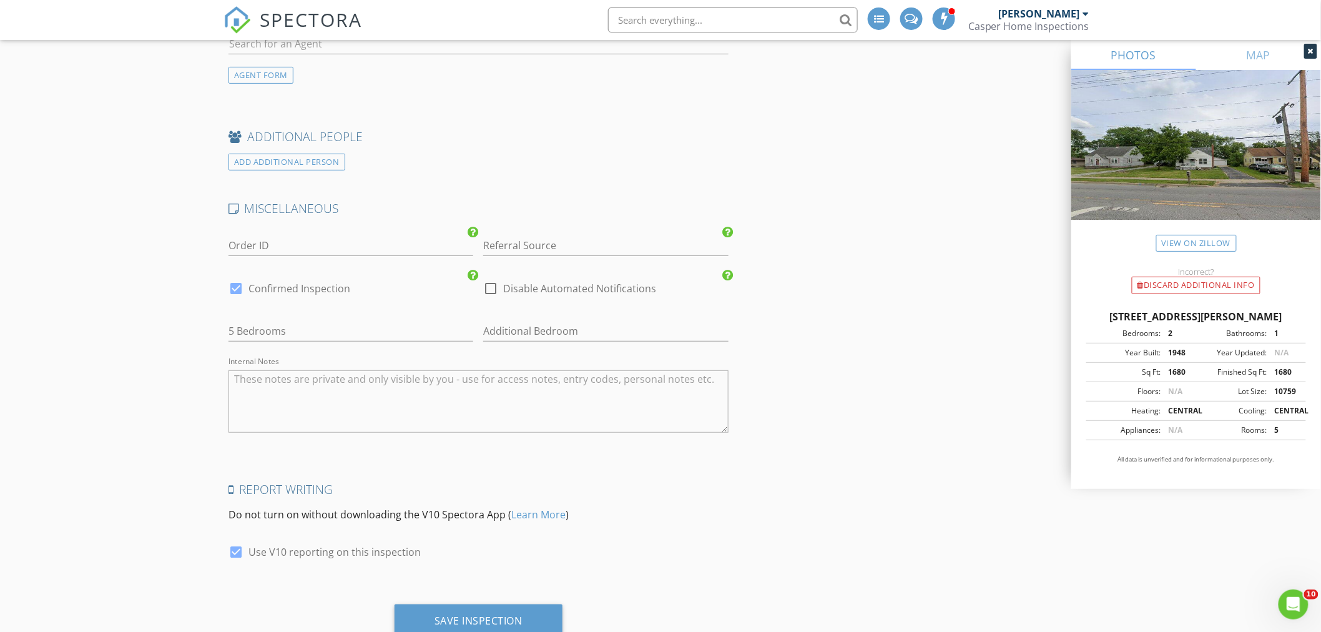
scroll to position [2170, 0]
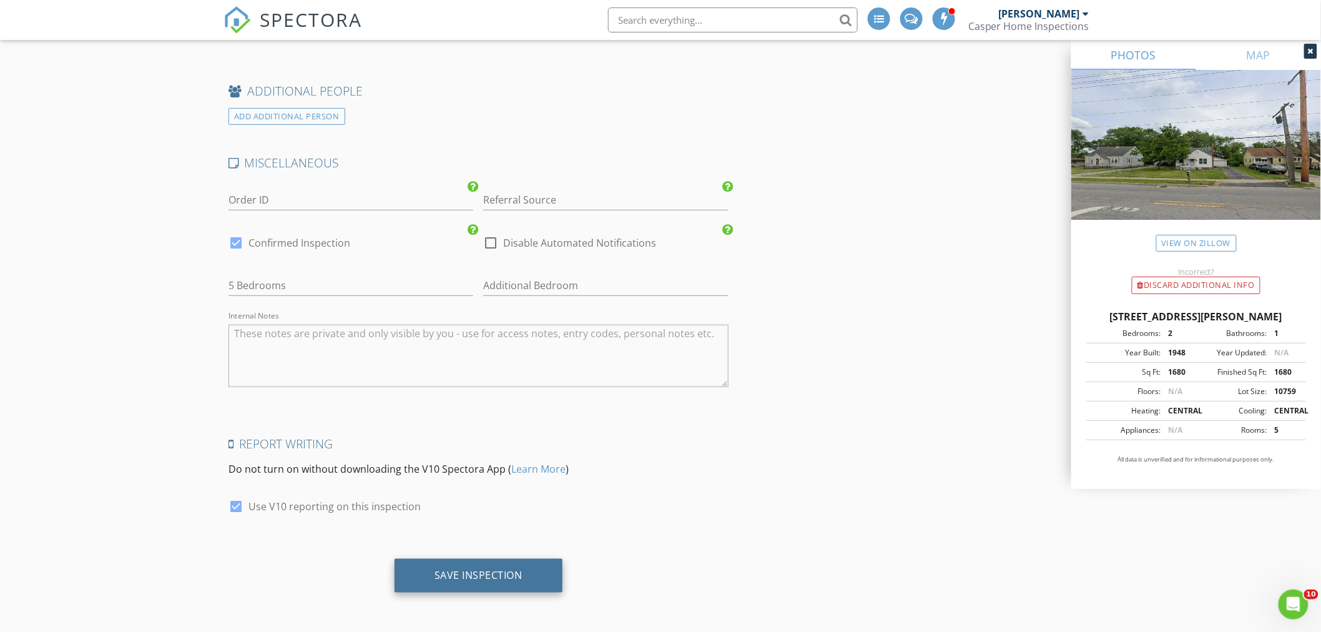
click at [529, 587] on div "Save Inspection" at bounding box center [478, 576] width 168 height 34
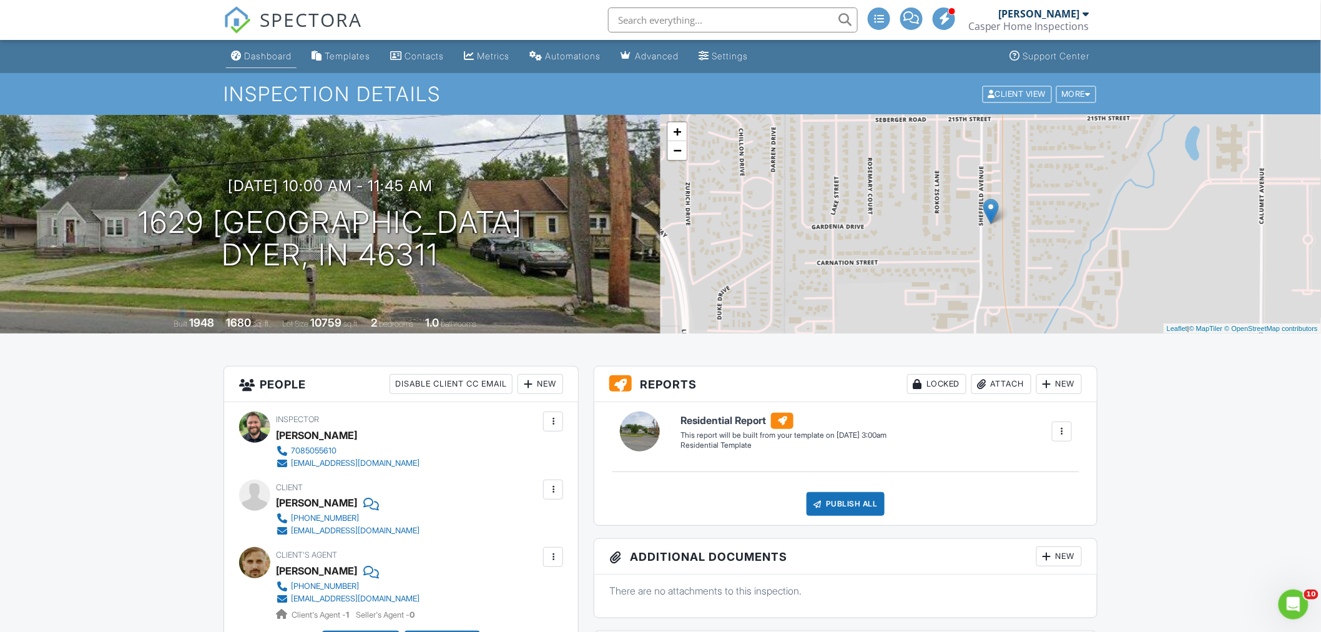
click at [259, 52] on div "Dashboard" at bounding box center [267, 56] width 47 height 11
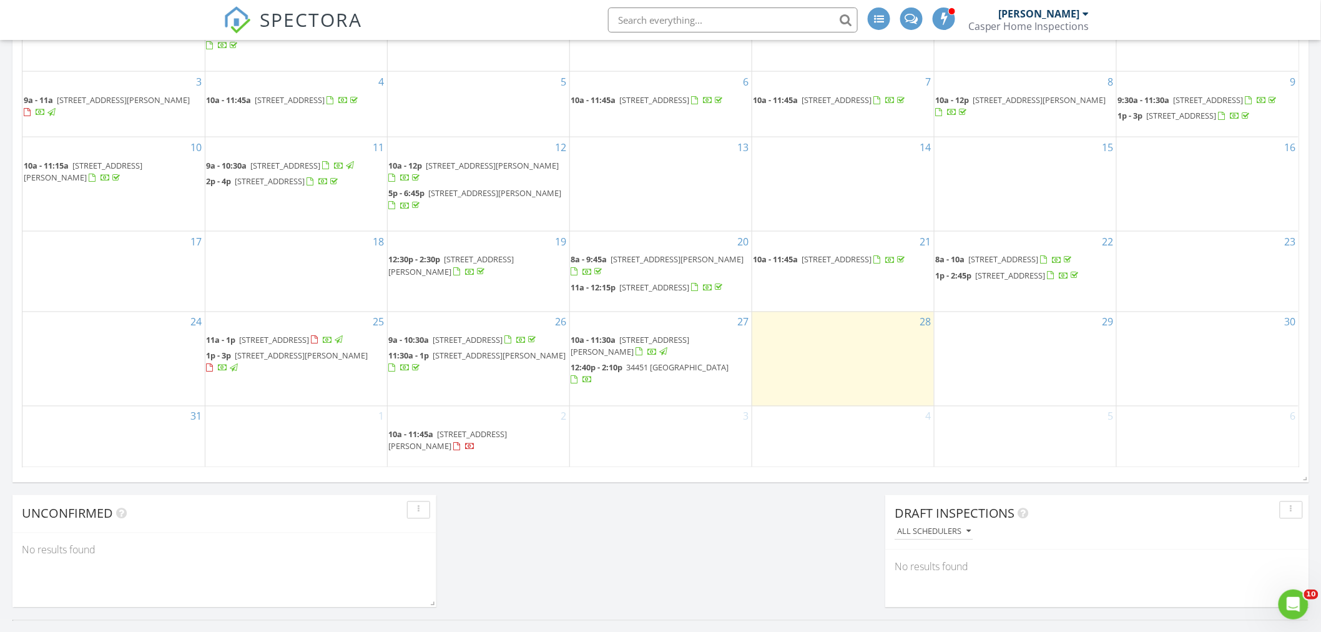
scroll to position [740, 0]
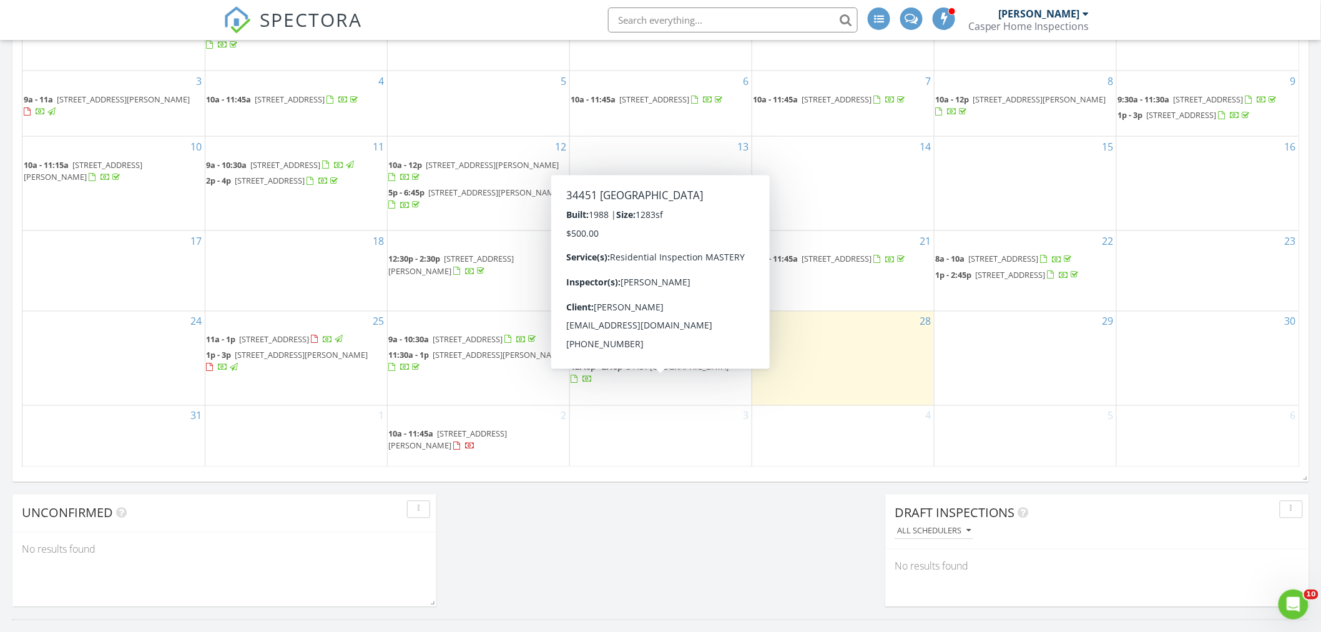
click at [633, 373] on span "34451 Saddle Ln, Gurnee 60031" at bounding box center [678, 366] width 102 height 11
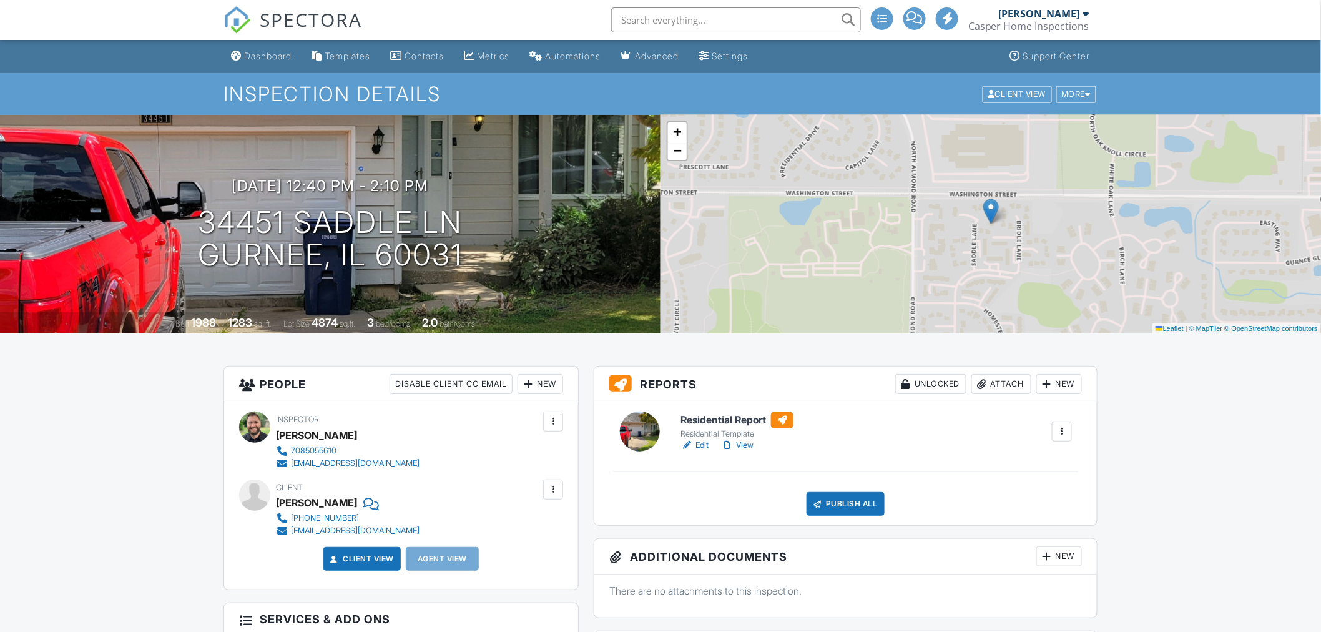
click at [714, 420] on h6 "Residential Report" at bounding box center [736, 420] width 113 height 16
